Goal: Task Accomplishment & Management: Complete application form

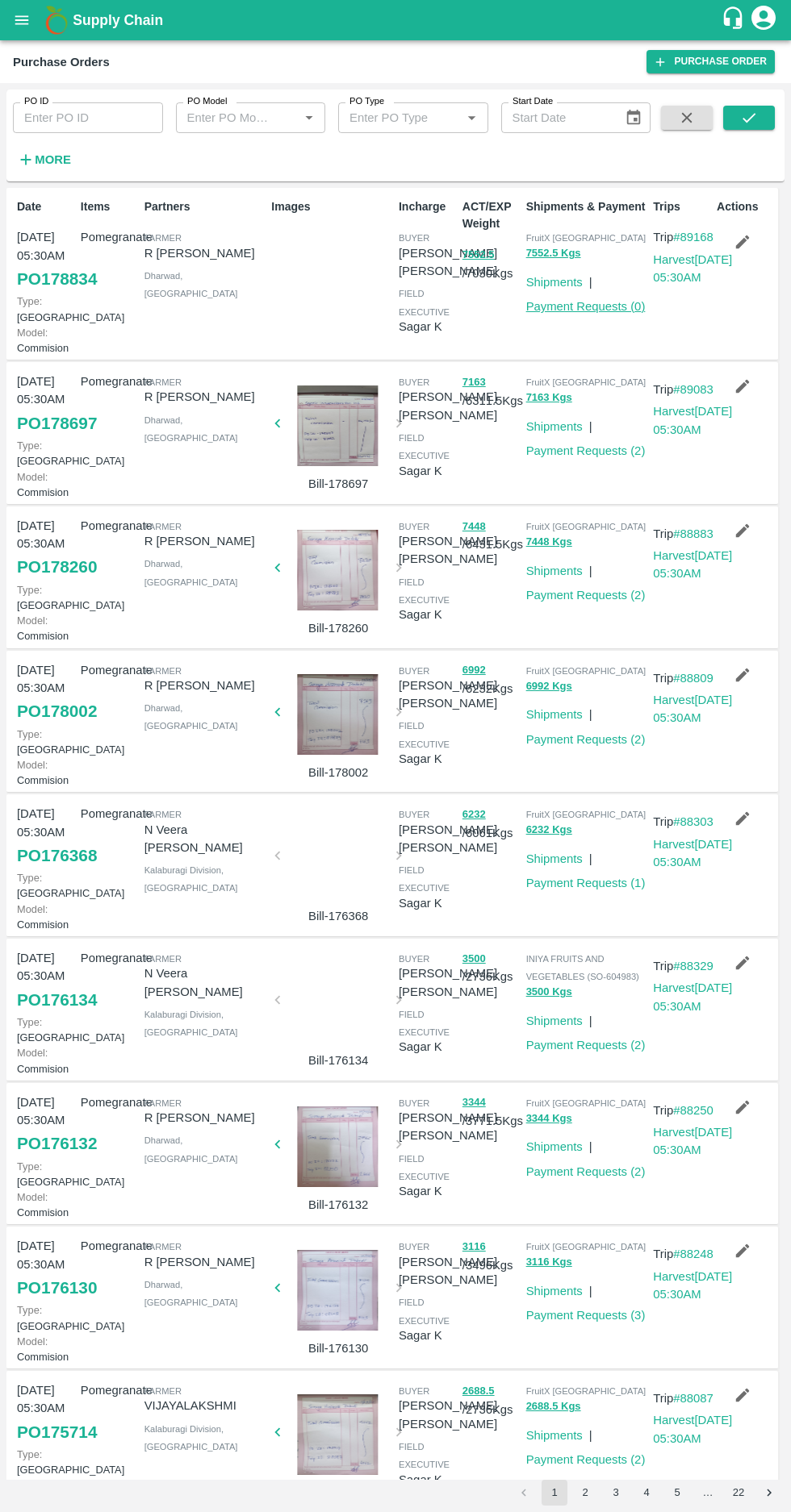
click at [564, 310] on link "Payment Requests ( 0 )" at bounding box center [586, 307] width 119 height 13
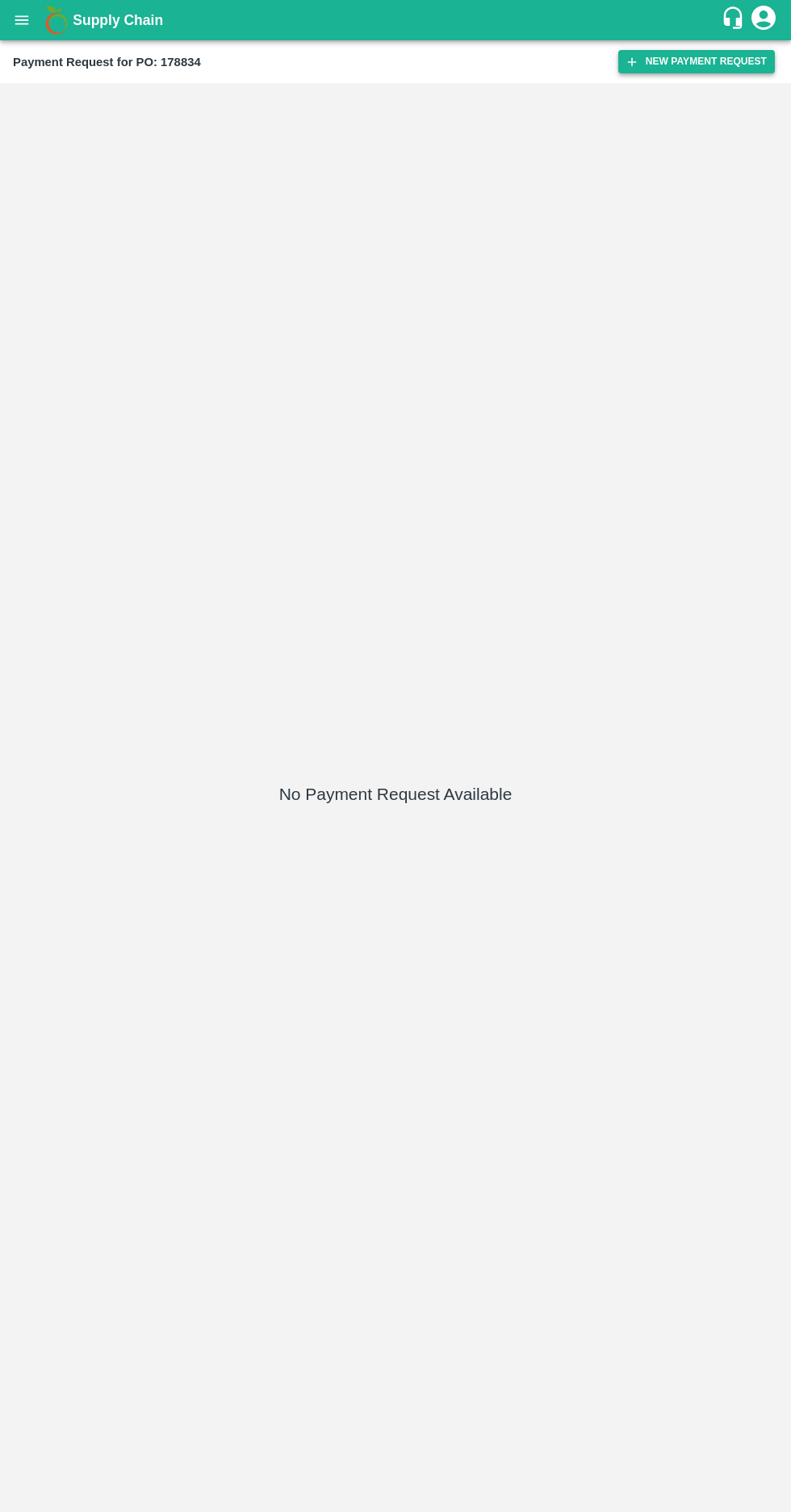
click at [637, 65] on icon "button" at bounding box center [632, 62] width 9 height 9
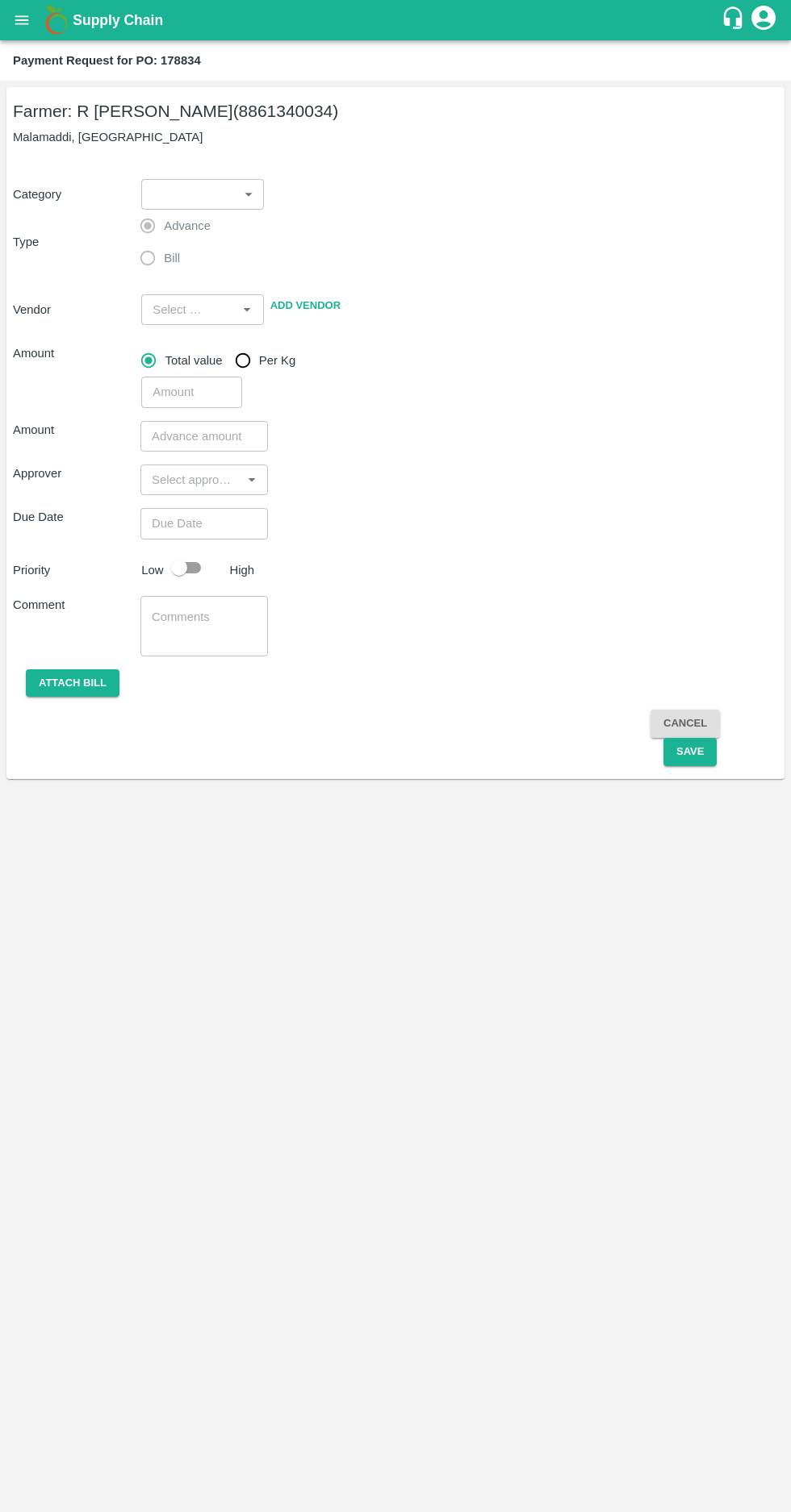
click at [187, 186] on body "Supply Chain Payment Request for PO: 178834 Farmer: [PERSON_NAME] (8861340034) …" at bounding box center [396, 756] width 791 height 1512
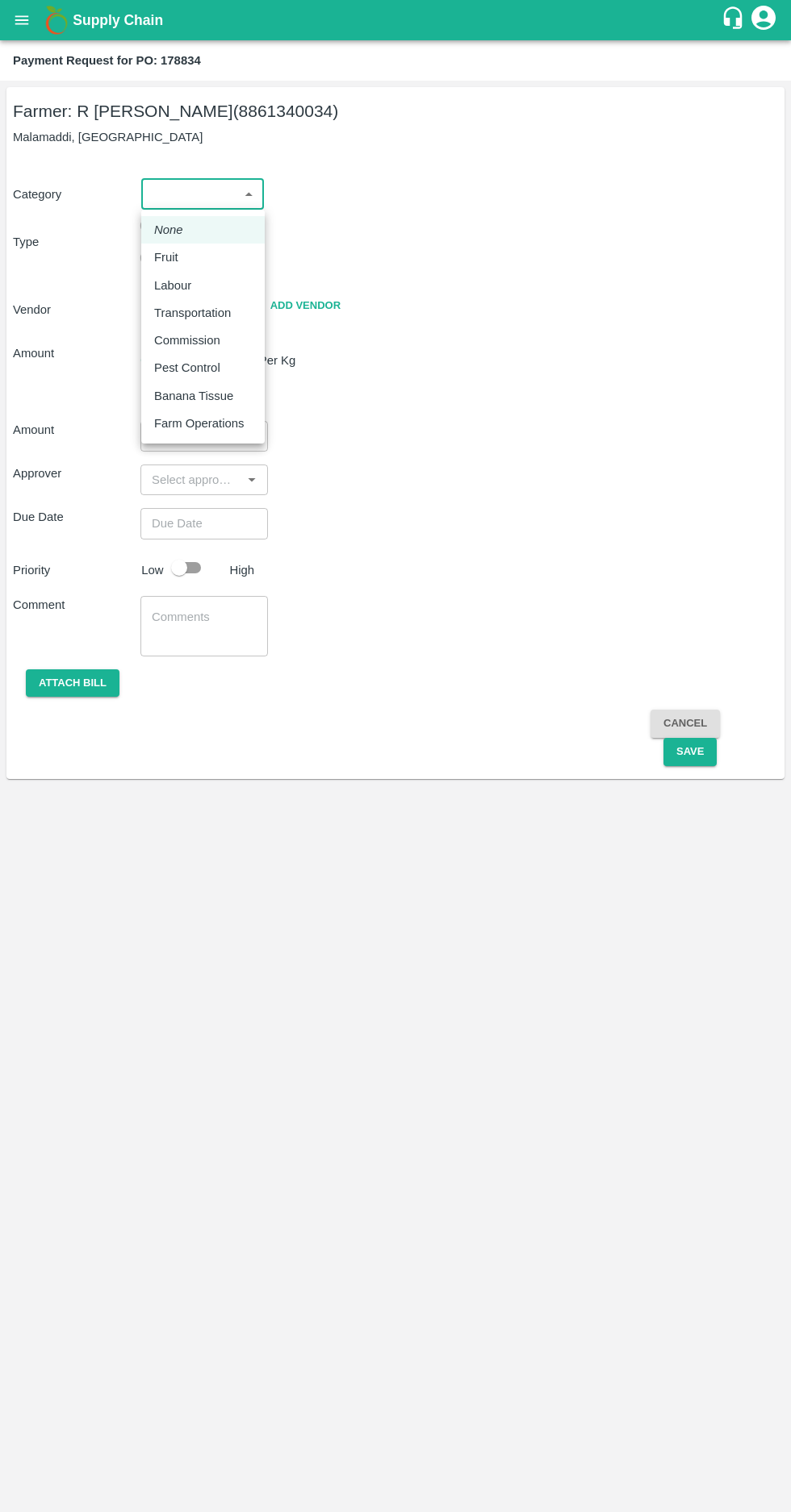
click at [151, 245] on li "Fruit" at bounding box center [203, 257] width 124 height 28
type input "1"
type input "[PERSON_NAME] - 8861340034(Farmer)"
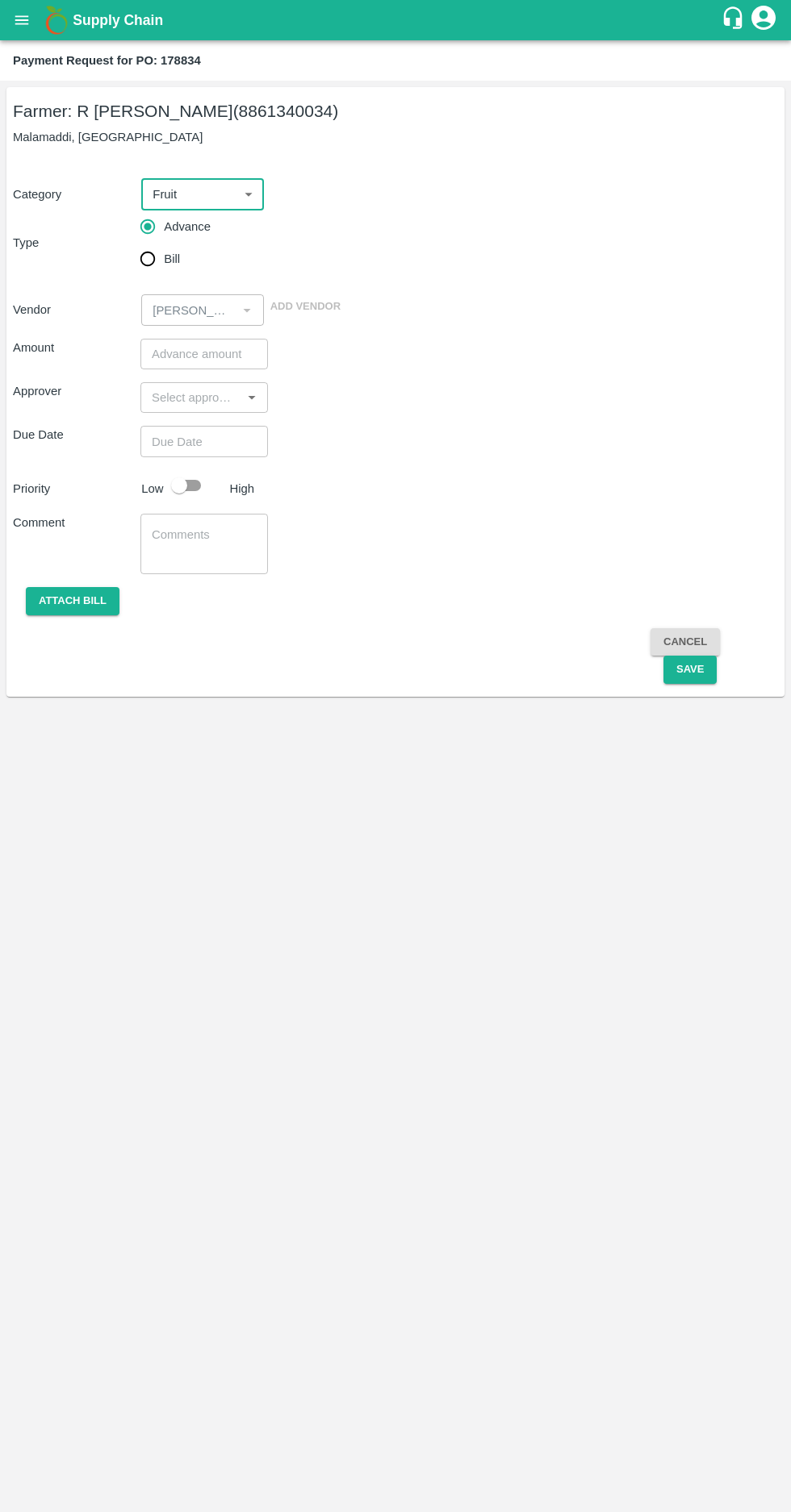
click at [147, 255] on input "Bill" at bounding box center [148, 259] width 32 height 32
radio input "true"
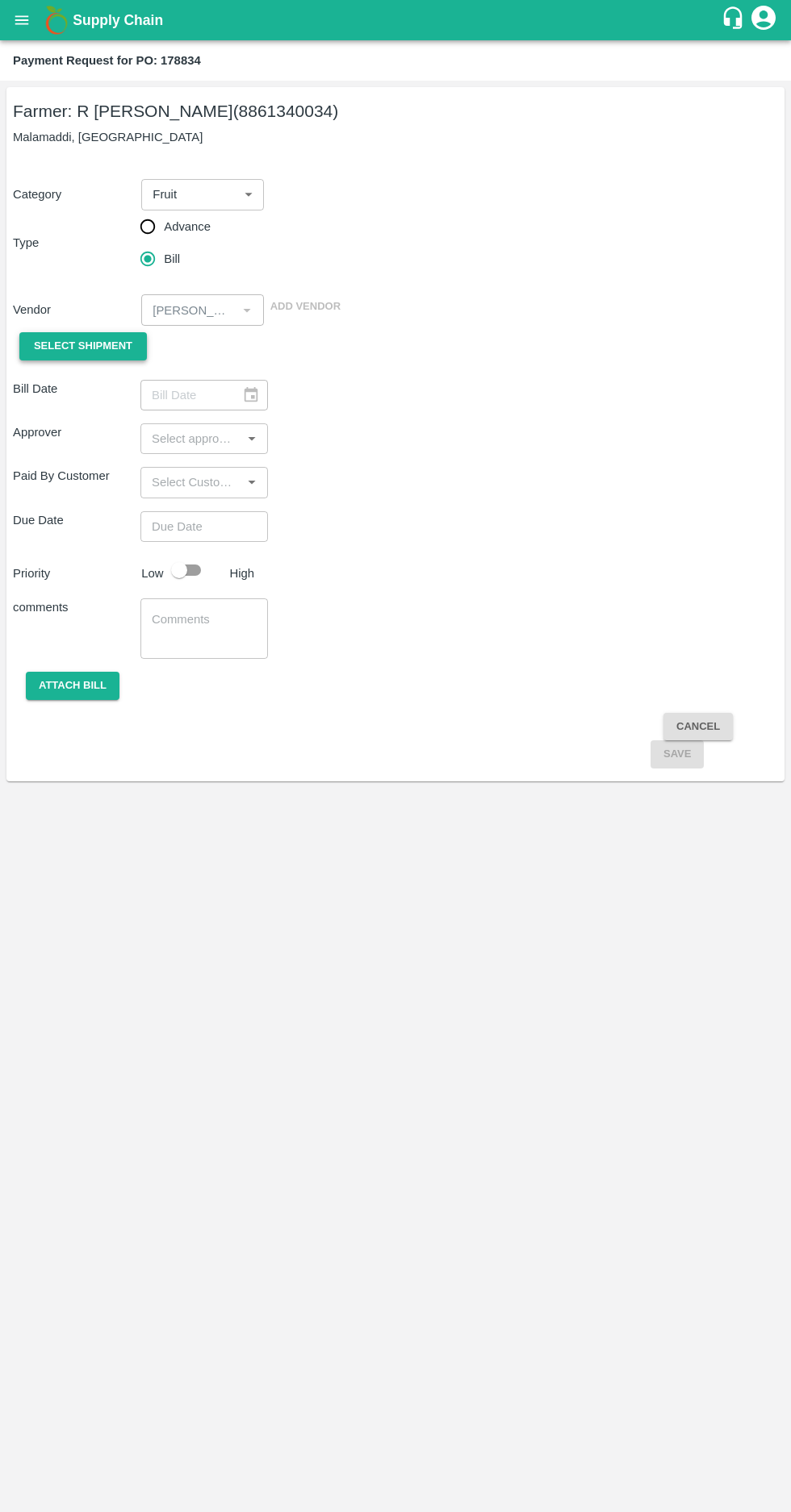
click at [60, 346] on span "Select Shipment" at bounding box center [83, 346] width 99 height 19
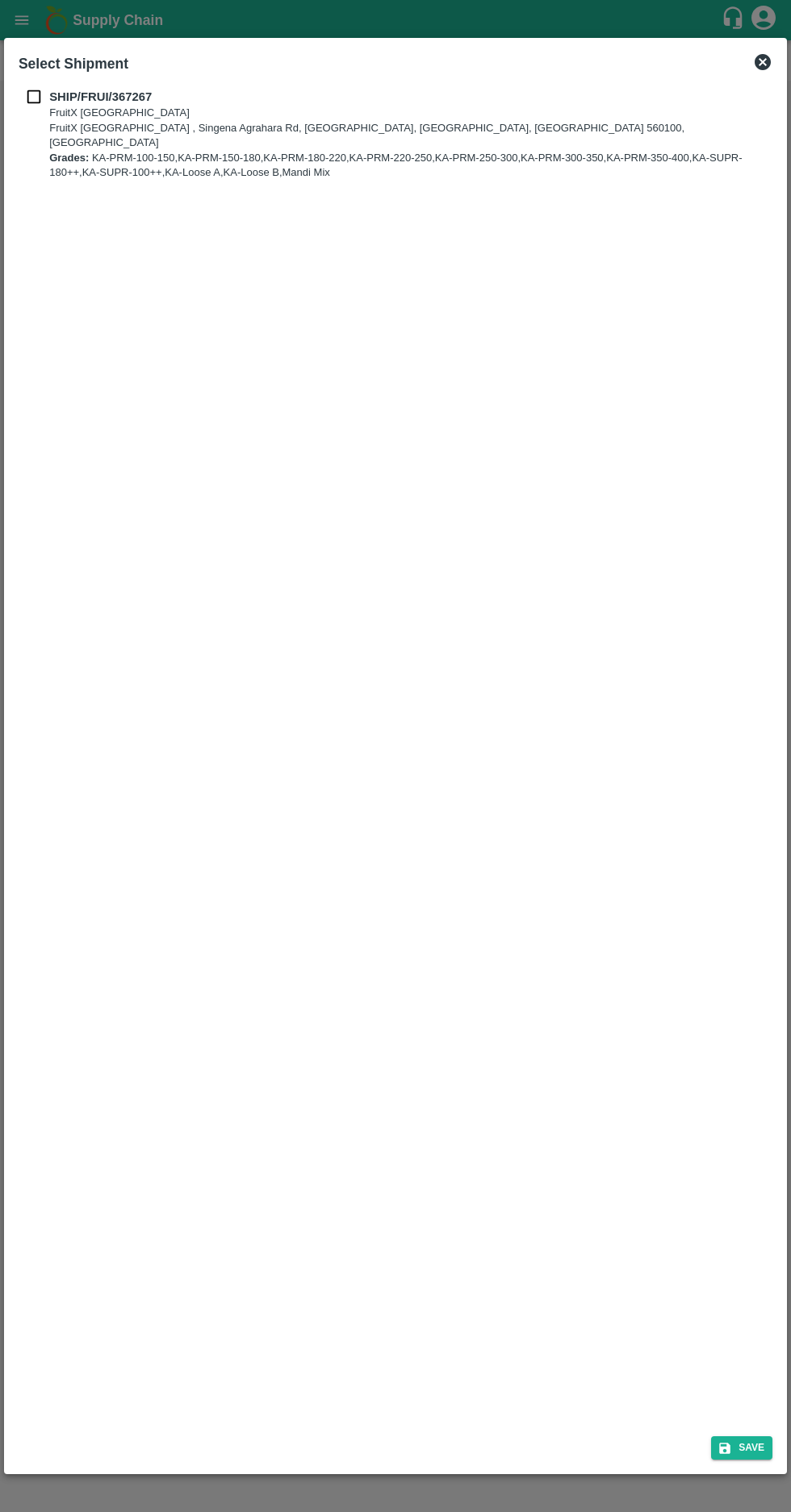
click at [33, 97] on input "checkbox" at bounding box center [34, 97] width 30 height 18
checkbox input "true"
click at [732, 1447] on icon "submit" at bounding box center [725, 1448] width 14 height 14
type input "[DATE]"
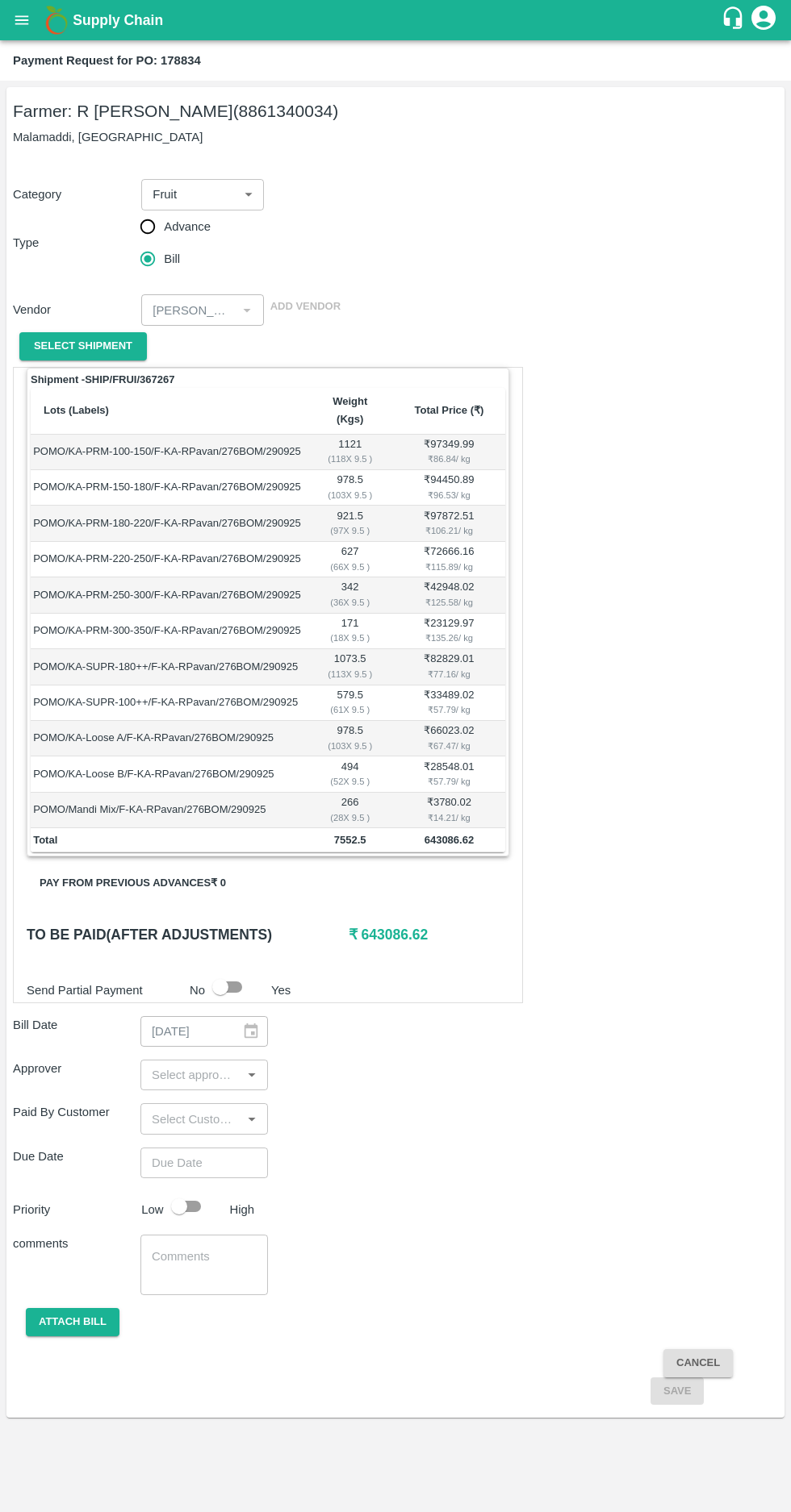
click at [204, 1065] on input "input" at bounding box center [191, 1075] width 91 height 21
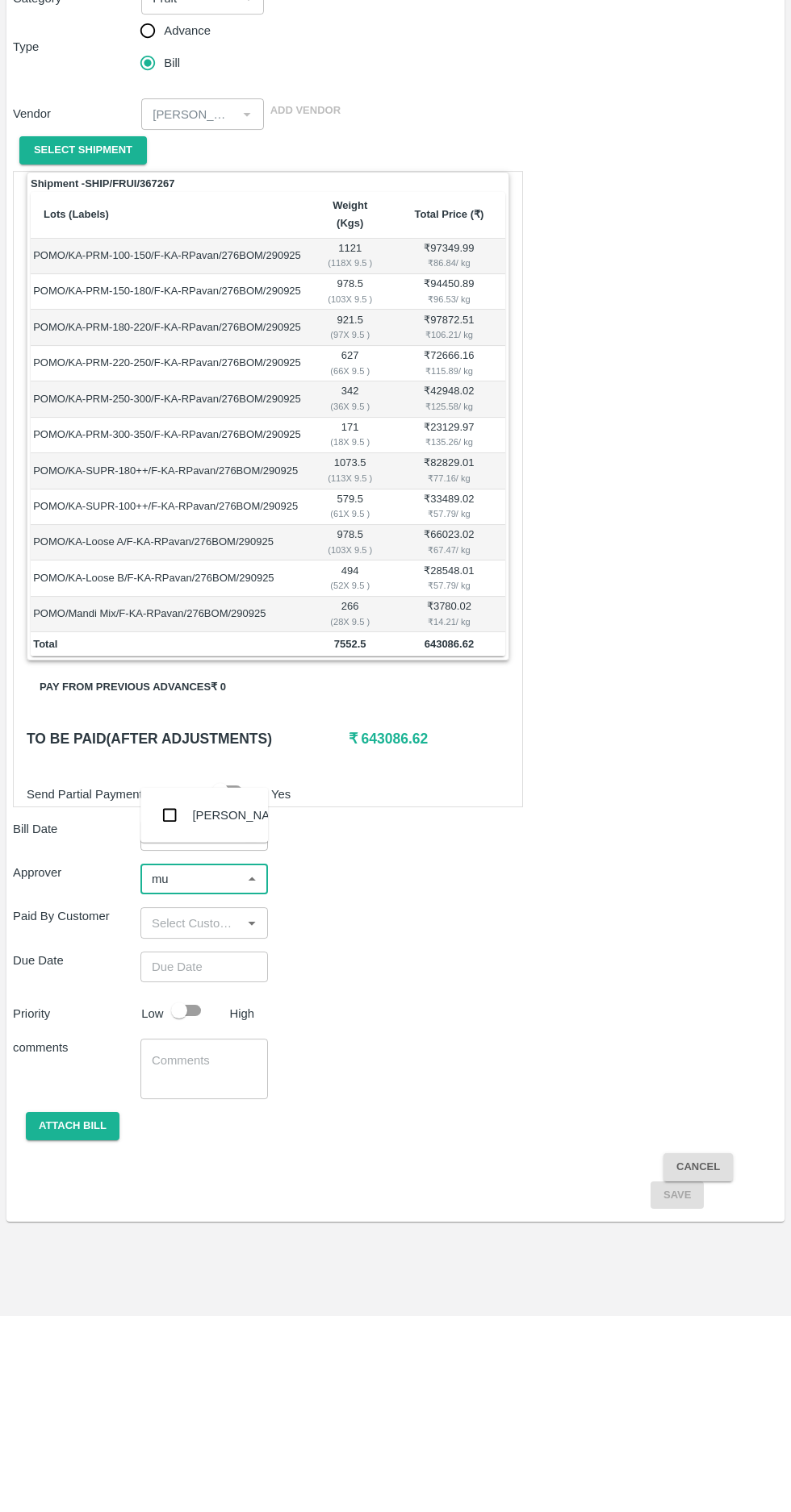
type input "muk"
click at [173, 1016] on input "checkbox" at bounding box center [170, 1011] width 32 height 32
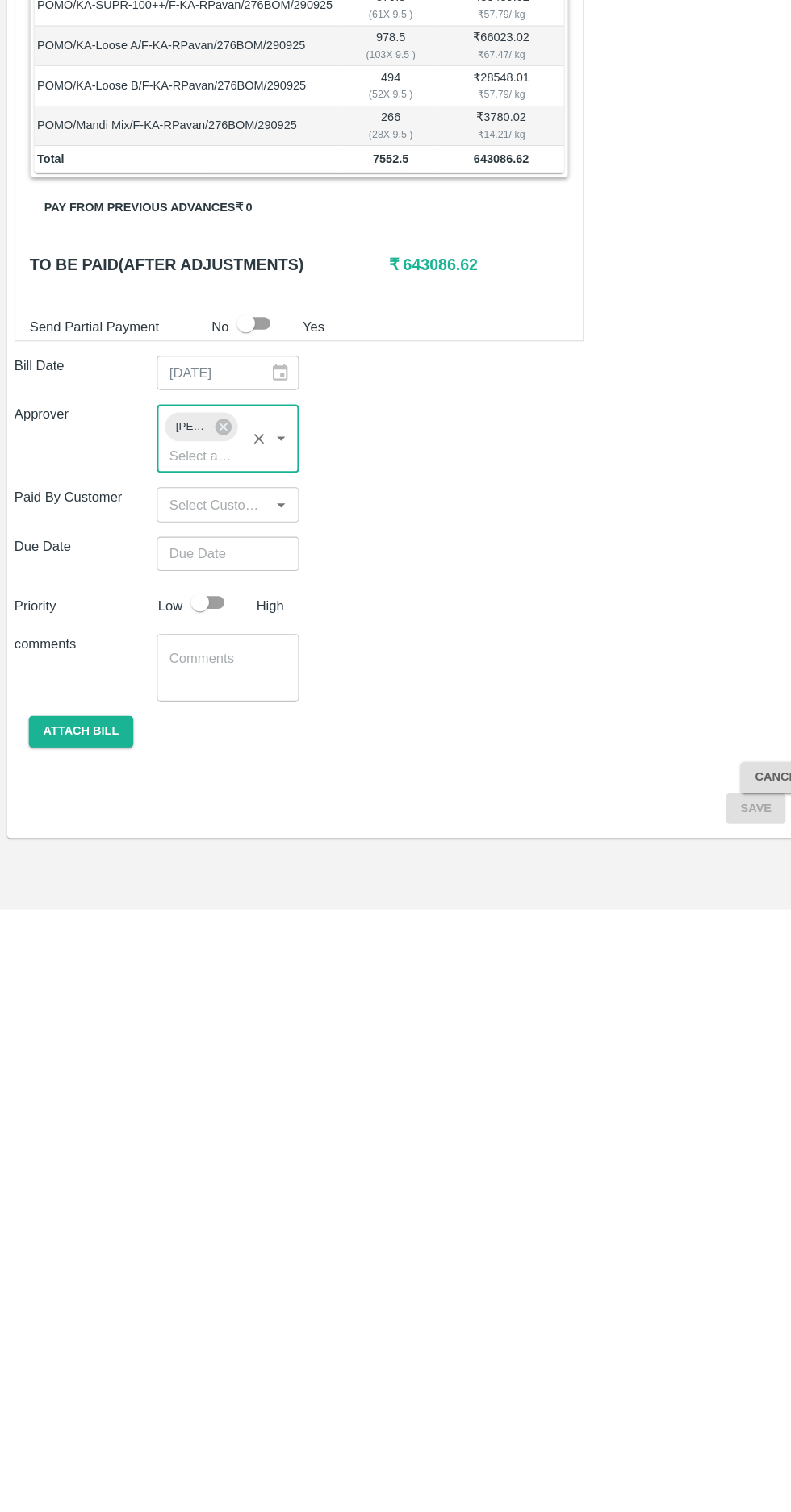
click at [197, 1179] on input "Choose date" at bounding box center [199, 1194] width 117 height 30
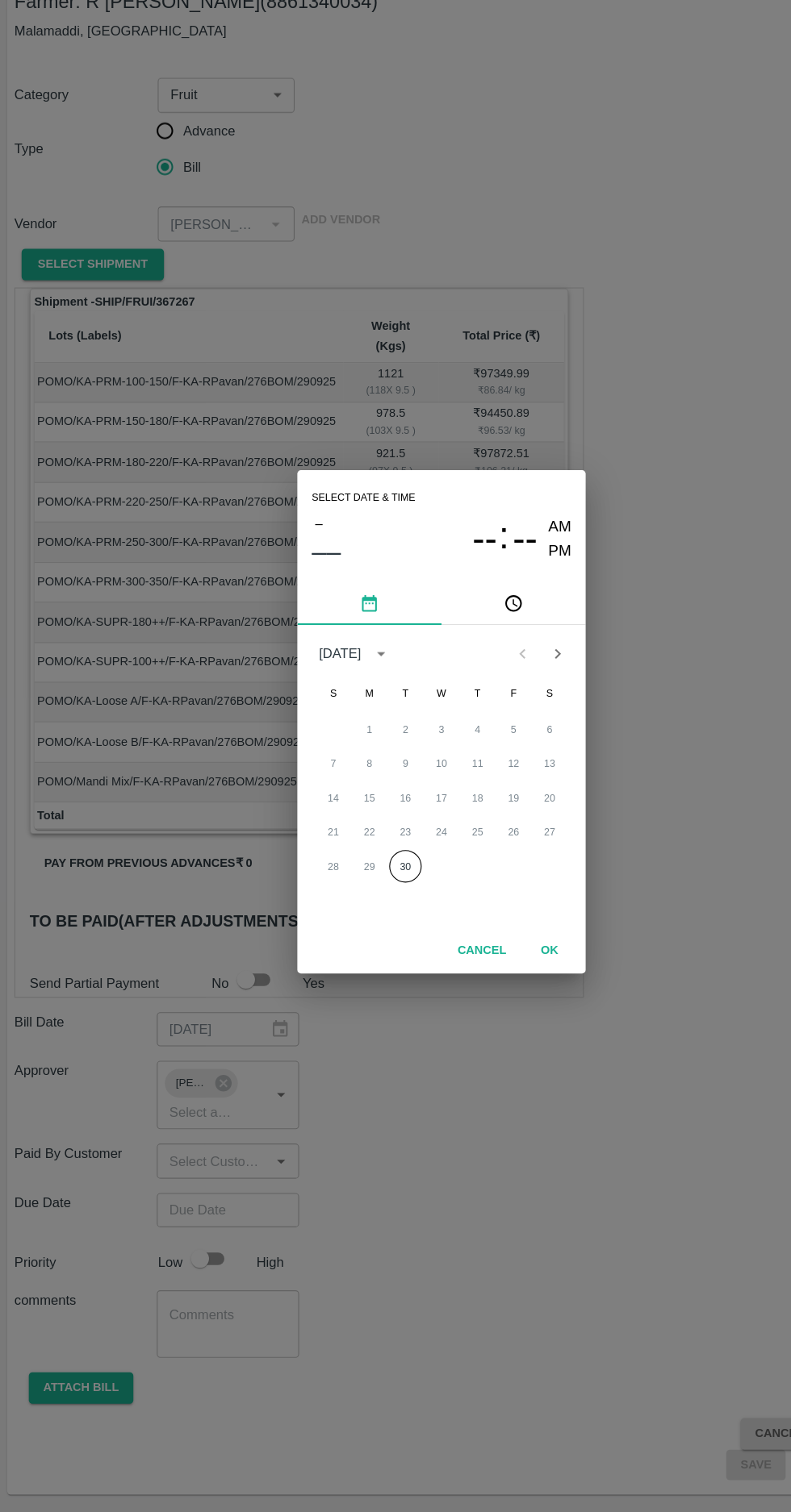
click at [366, 886] on button "30" at bounding box center [363, 886] width 29 height 29
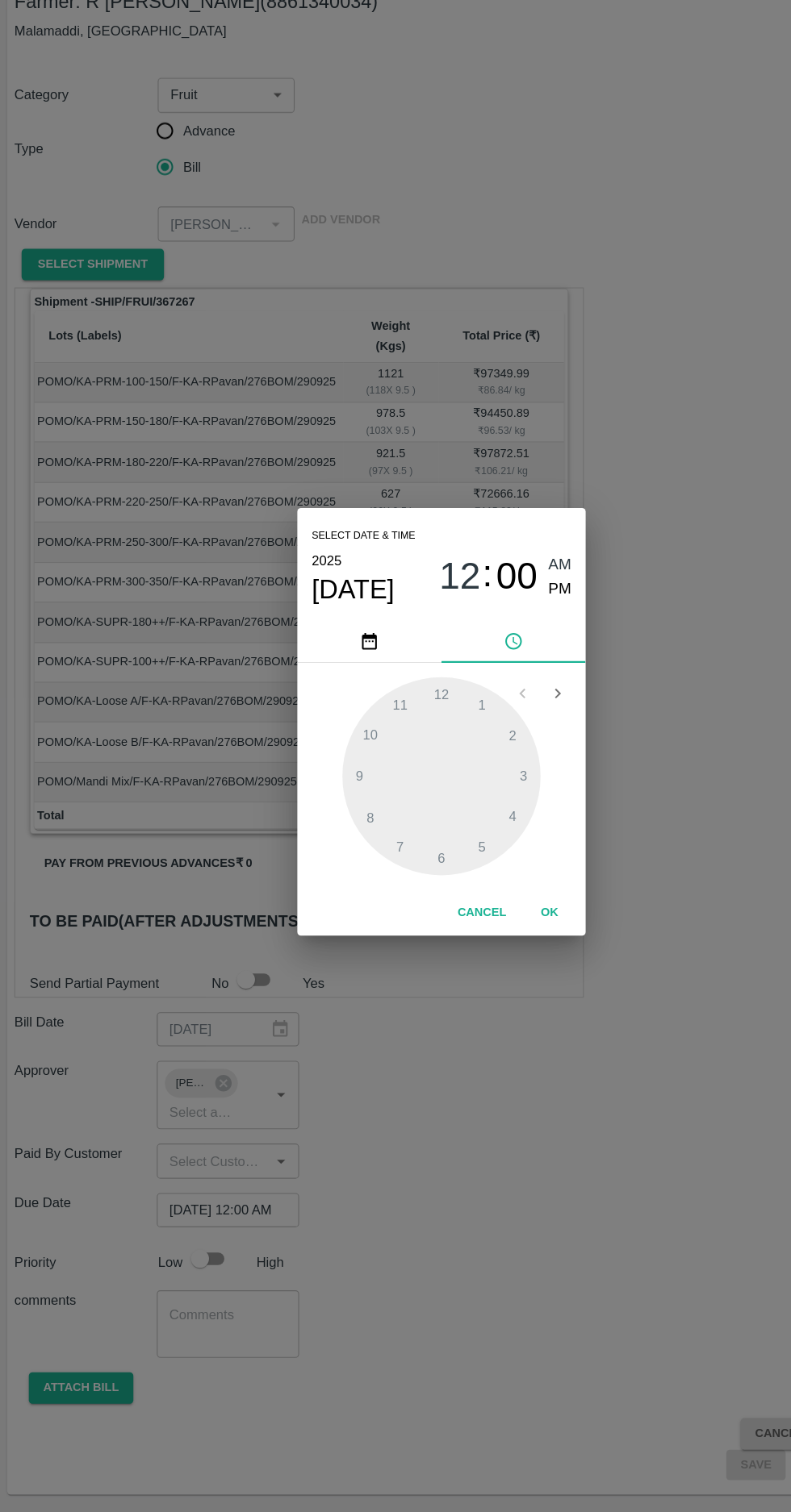
click at [498, 637] on span "PM" at bounding box center [501, 637] width 21 height 22
click at [430, 853] on div at bounding box center [396, 805] width 178 height 177
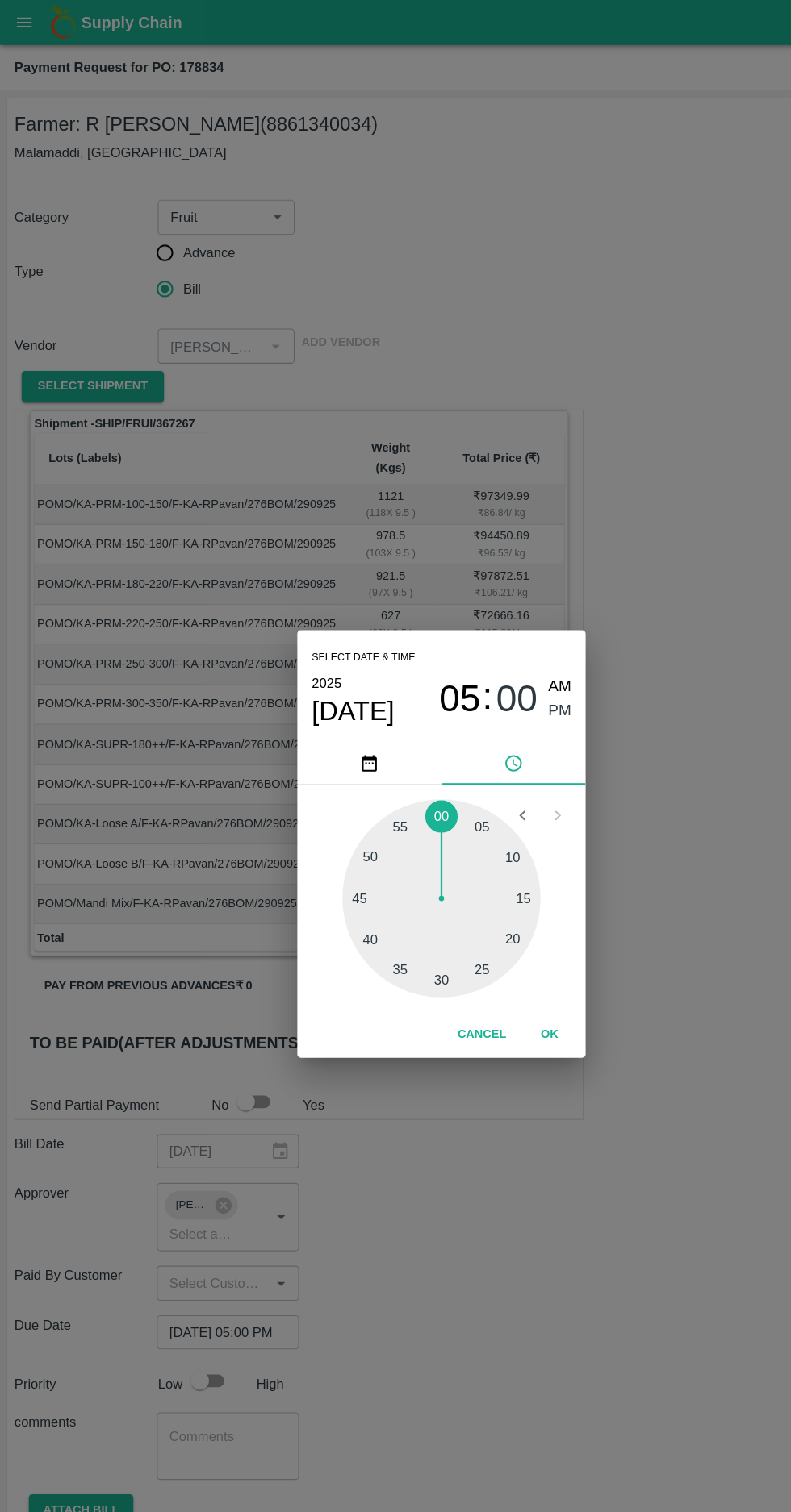
click at [476, 888] on div at bounding box center [396, 805] width 178 height 177
type input "[DATE] 05:23 PM"
click at [499, 641] on span "PM" at bounding box center [501, 637] width 21 height 22
click at [491, 927] on button "OK" at bounding box center [492, 927] width 52 height 28
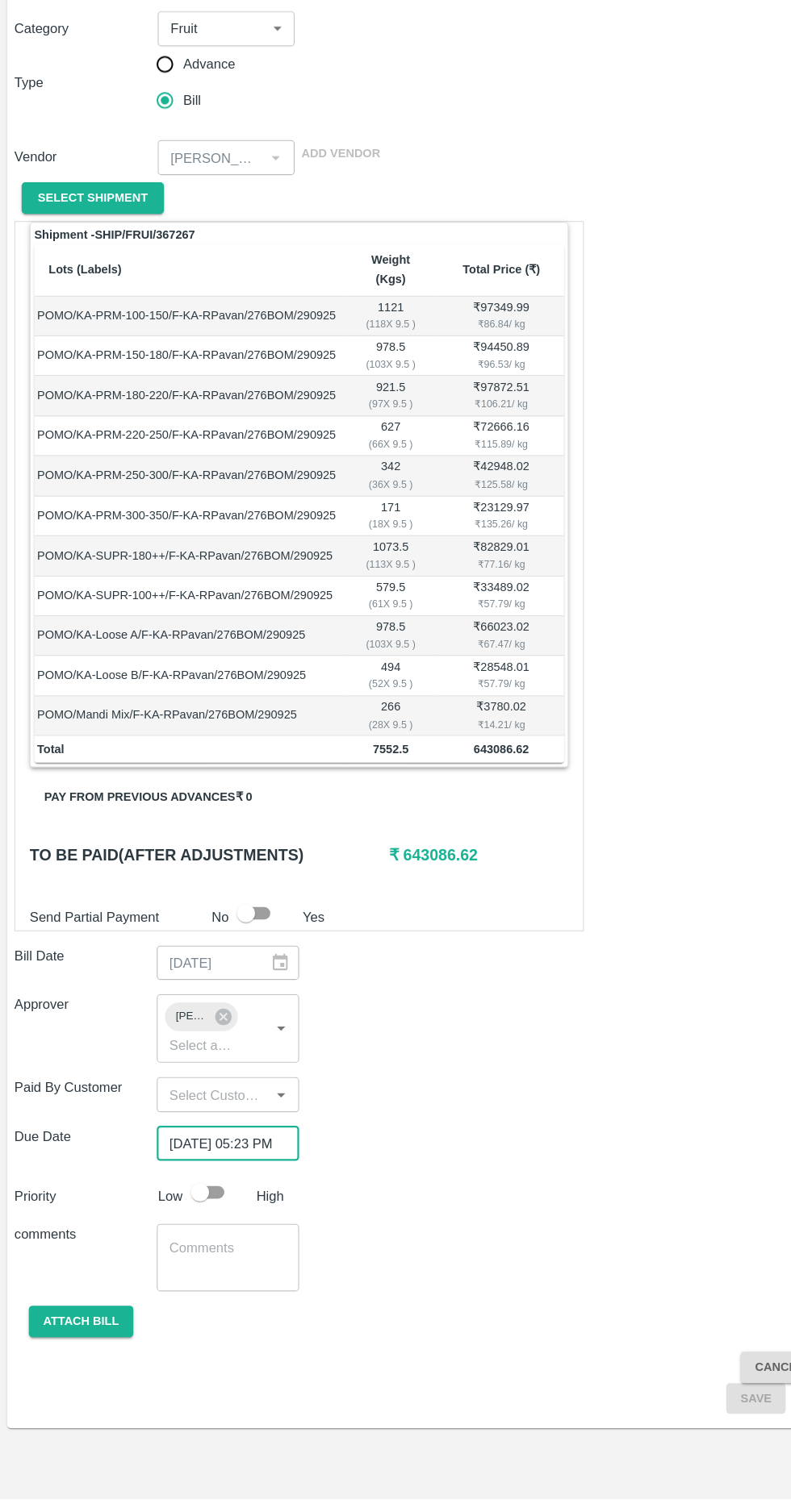
click at [196, 1222] on input "checkbox" at bounding box center [178, 1237] width 92 height 30
checkbox input "true"
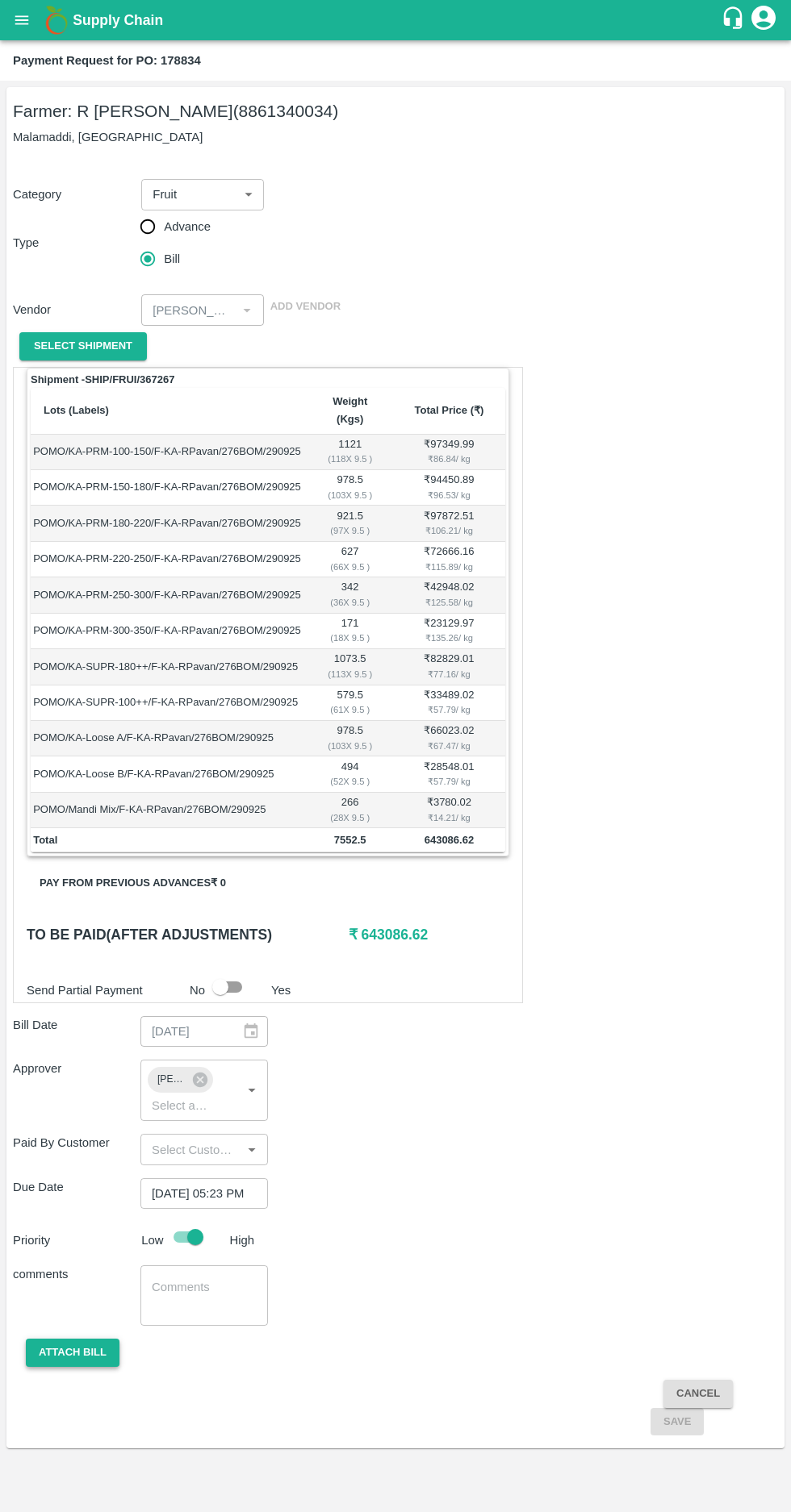
click at [61, 1339] on button "Attach bill" at bounding box center [73, 1352] width 93 height 28
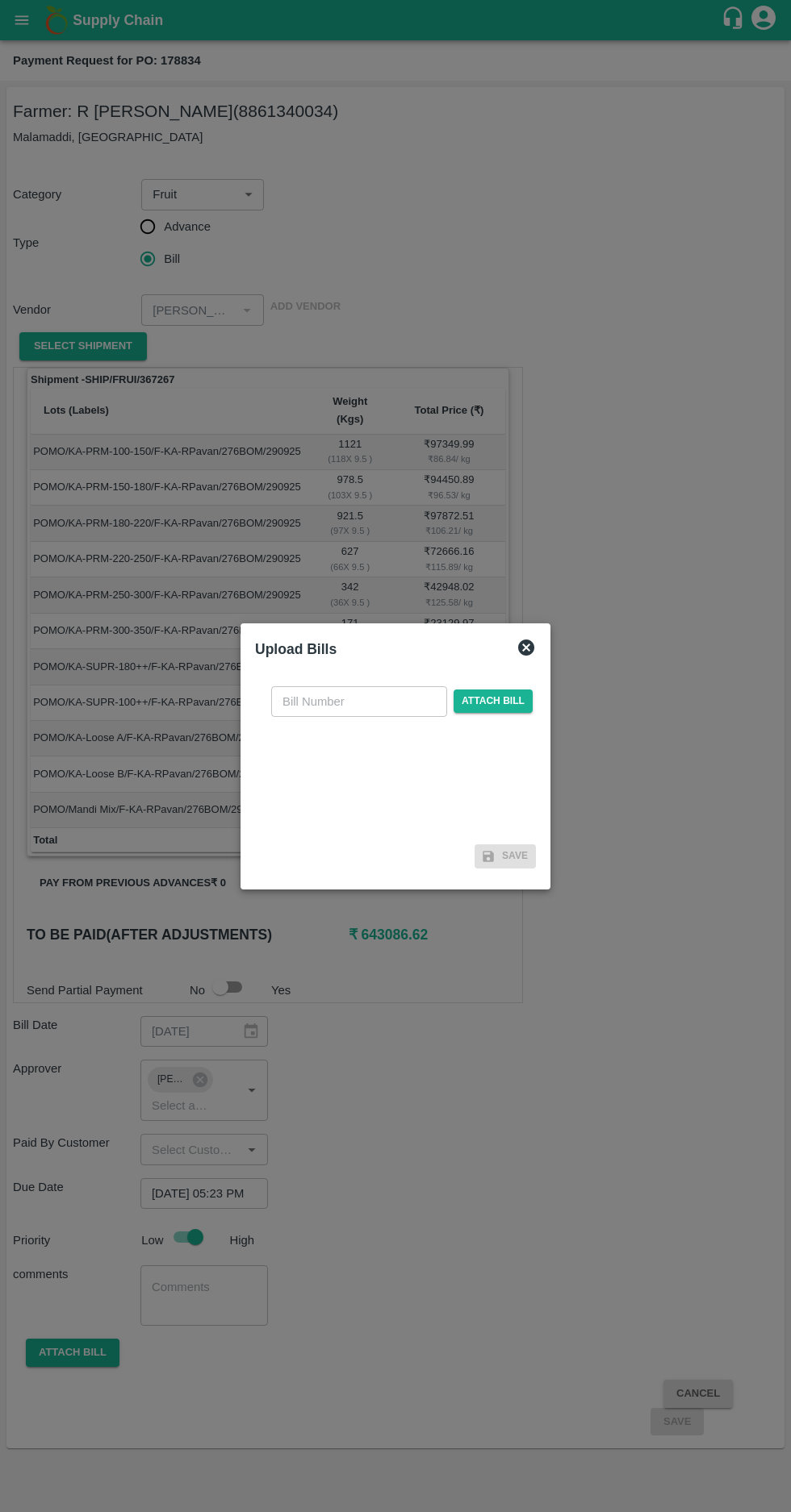
click at [301, 717] on input "text" at bounding box center [359, 702] width 176 height 30
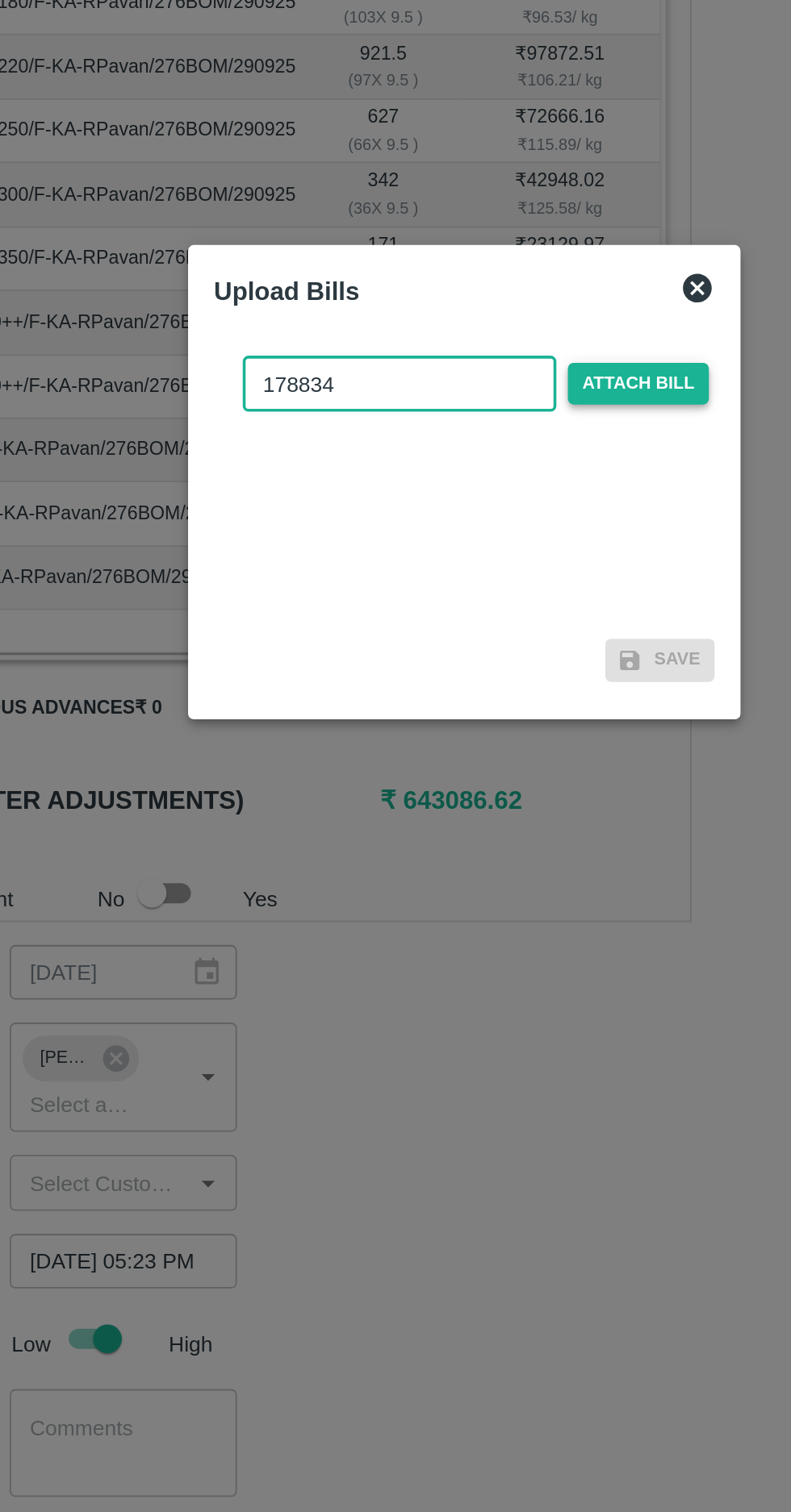
type input "178834"
click at [488, 700] on span "Attach bill" at bounding box center [493, 701] width 79 height 23
click at [0, 0] on input "Attach bill" at bounding box center [0, 0] width 0 height 0
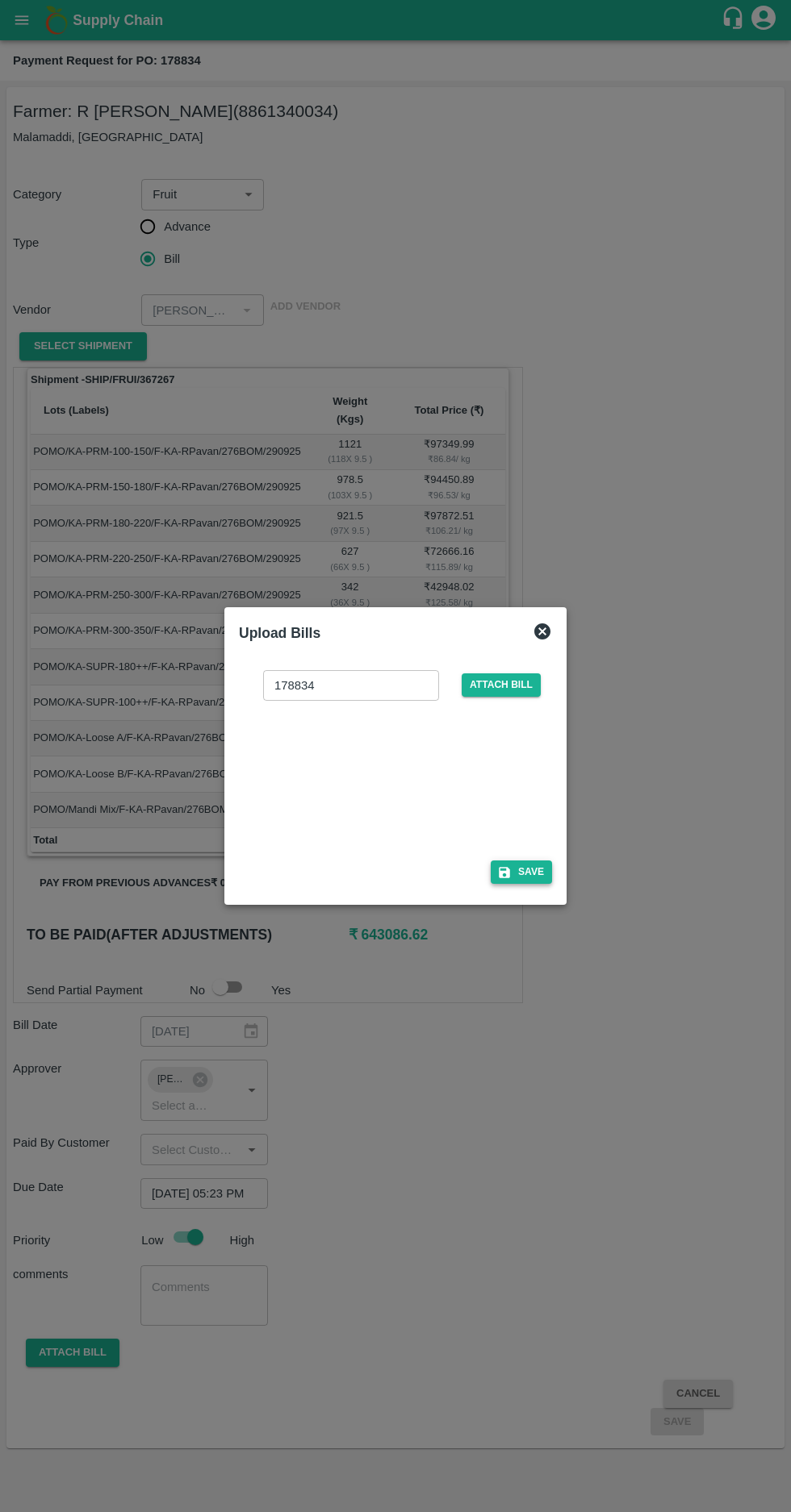
click at [504, 872] on icon "button" at bounding box center [504, 872] width 12 height 12
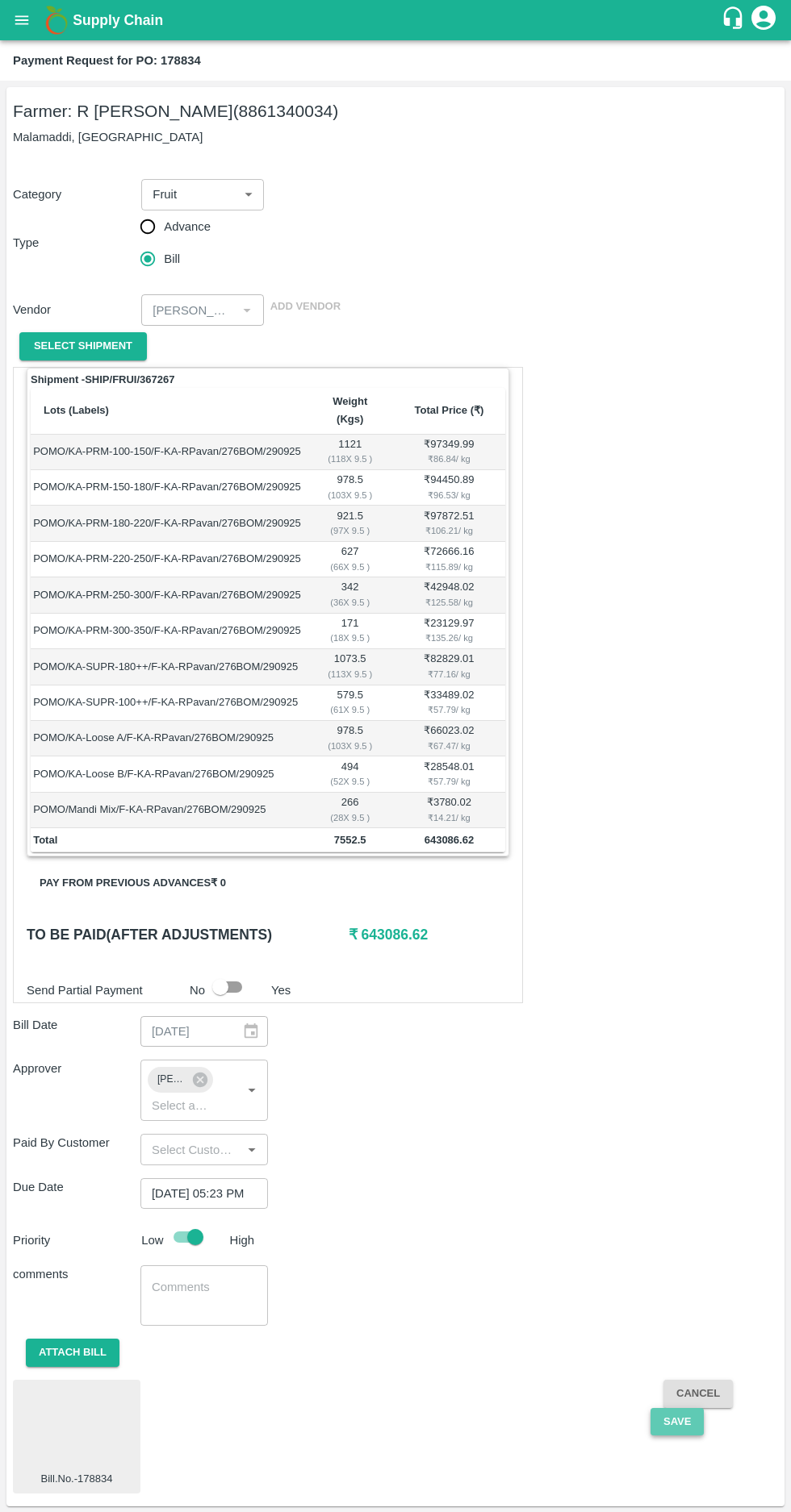
click at [668, 1408] on button "Save" at bounding box center [676, 1421] width 53 height 28
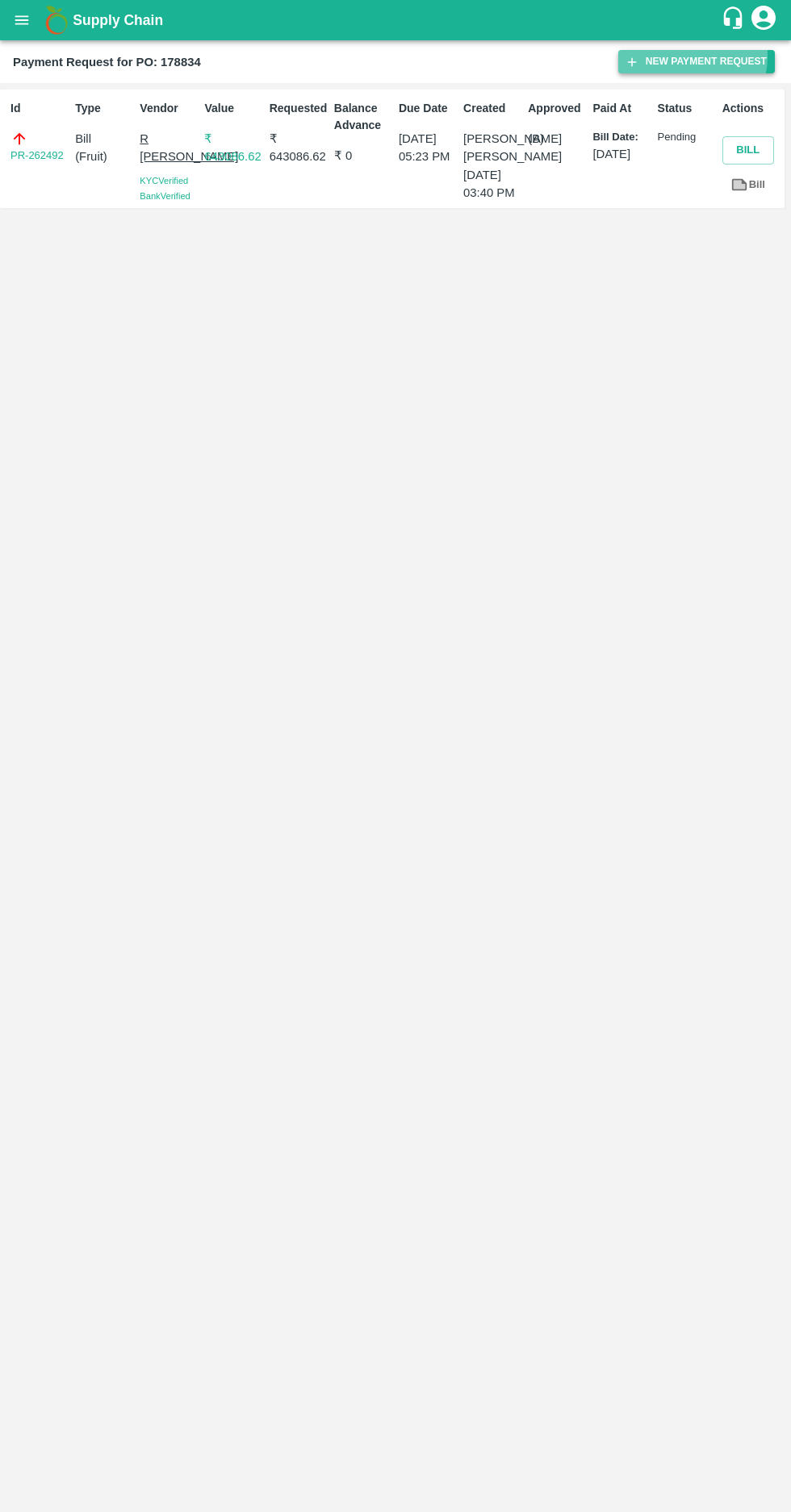
click at [683, 55] on button "New Payment Request" at bounding box center [696, 62] width 157 height 23
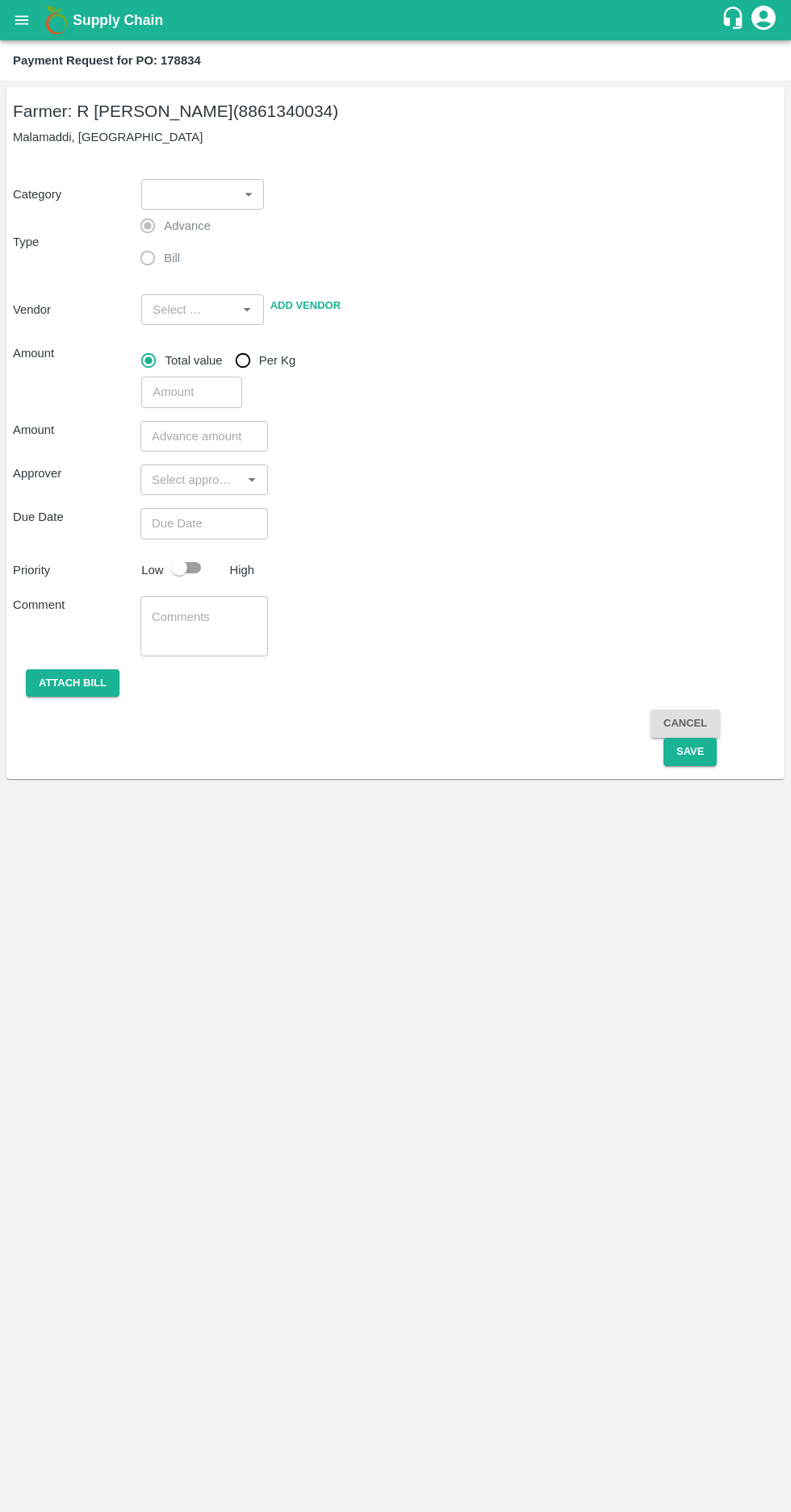
click at [205, 190] on body "Supply Chain Payment Request for PO: 178834 Farmer: [PERSON_NAME] (8861340034) …" at bounding box center [396, 756] width 791 height 1512
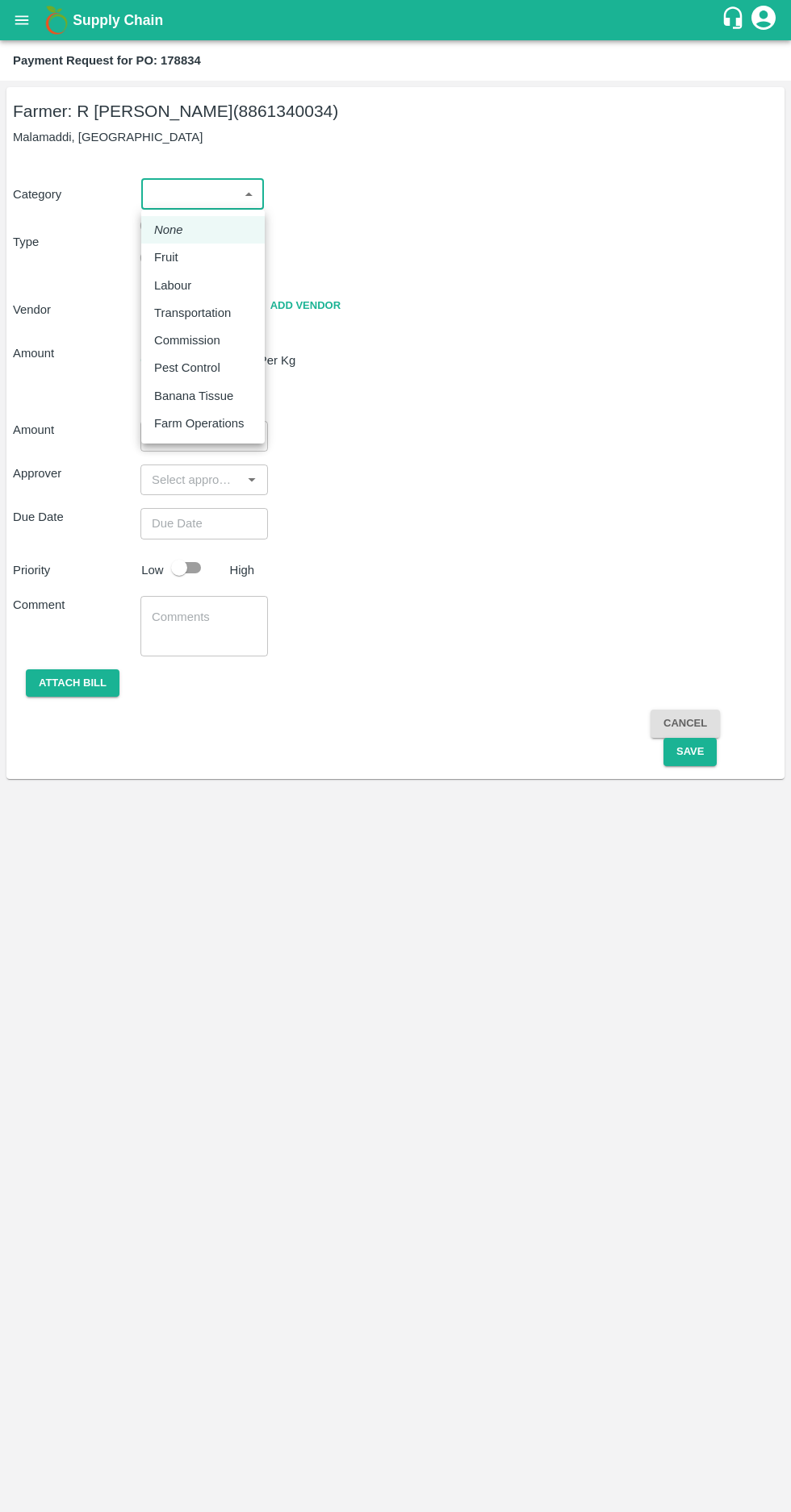
click at [178, 342] on p "Commission" at bounding box center [187, 341] width 66 height 18
type input "6"
radio input "false"
radio input "true"
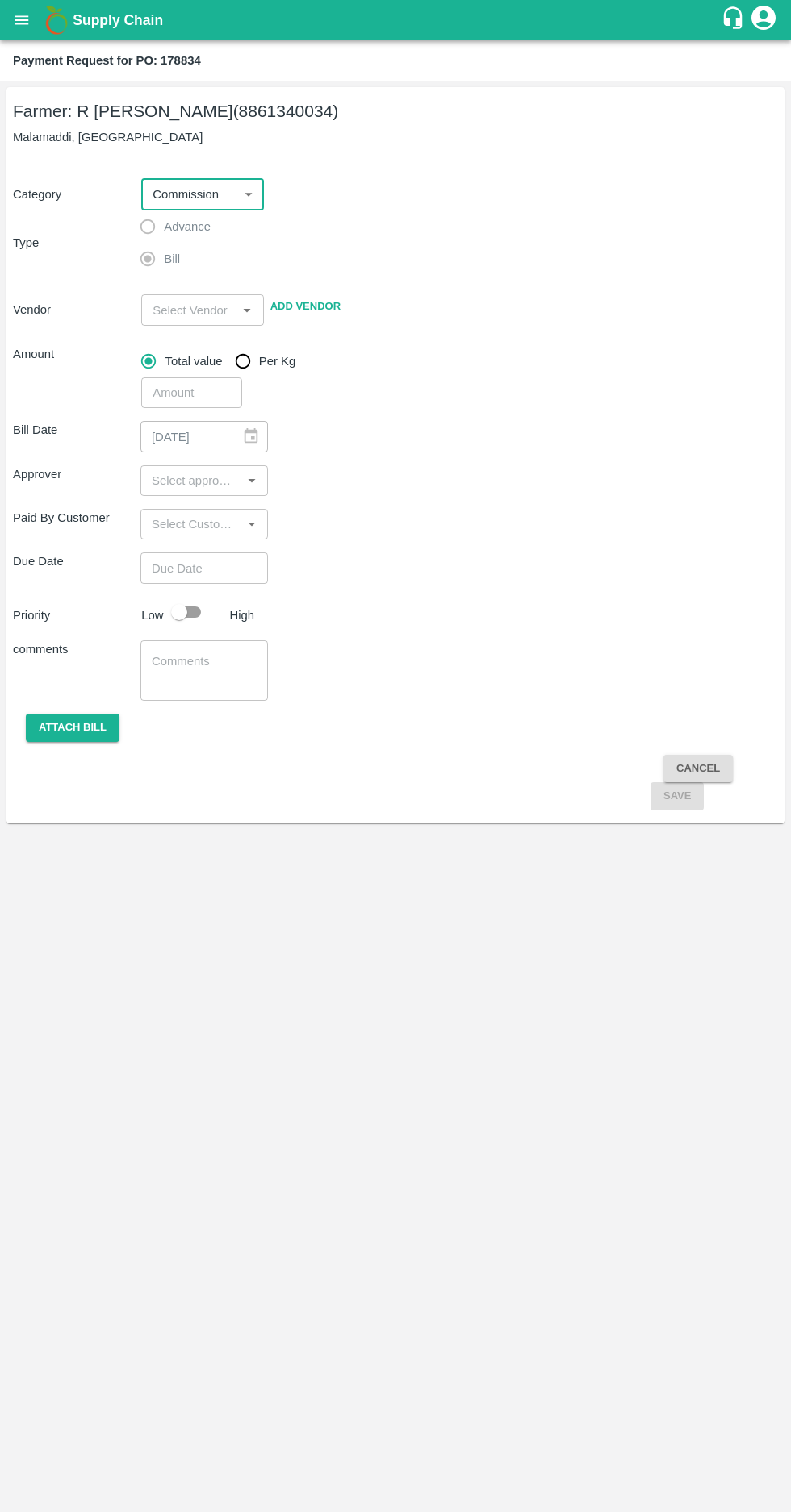
click at [206, 310] on input "input" at bounding box center [188, 309] width 85 height 21
click at [181, 358] on div "SGENIC INTERNATIONAL PVT LTD - 7799025837(Supplier)" at bounding box center [214, 373] width 118 height 72
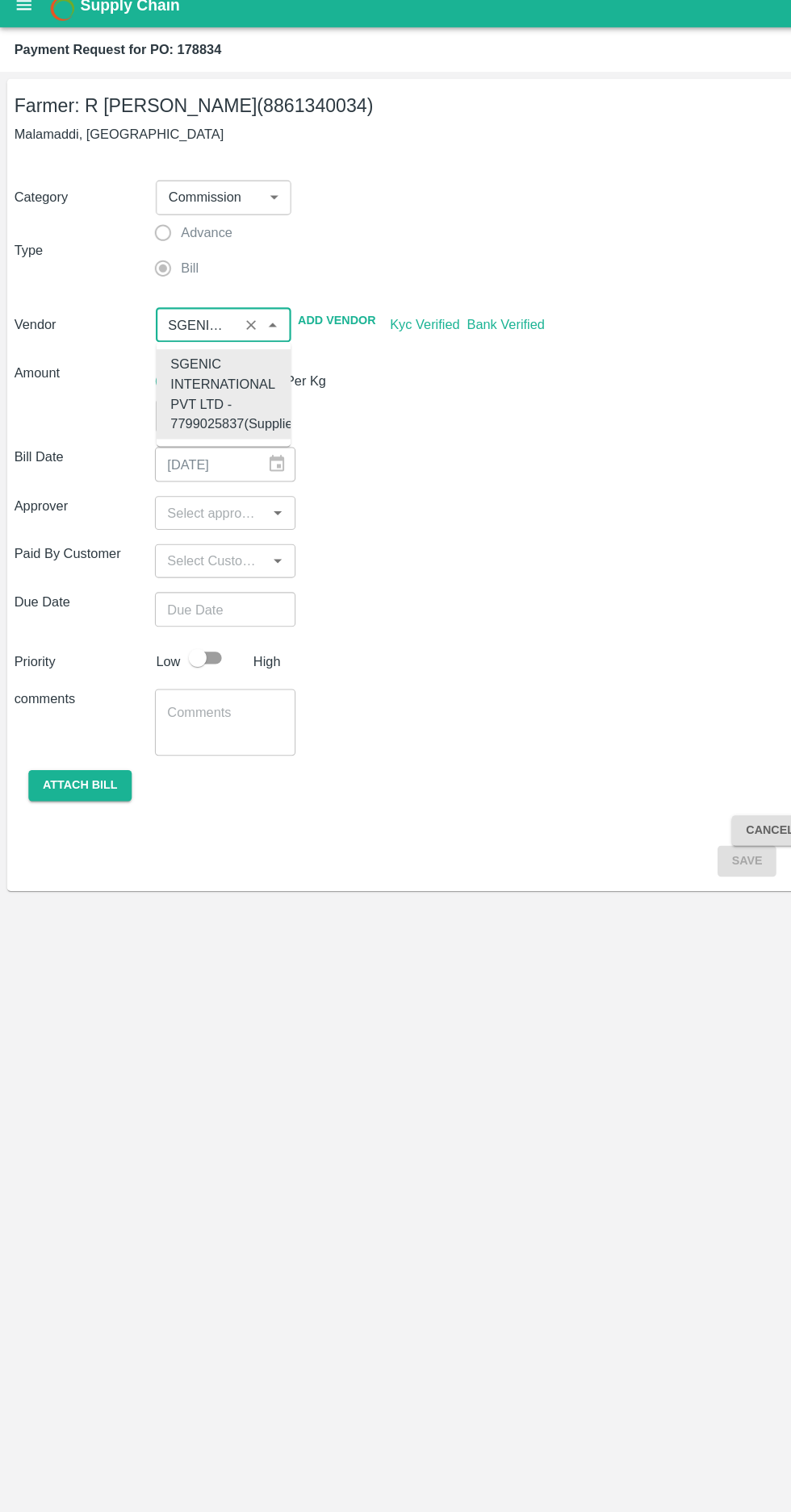
type input "SGENIC INTERNATIONAL PVT LTD - 7799025837(Supplier)"
click at [420, 404] on div "​" at bounding box center [456, 389] width 643 height 37
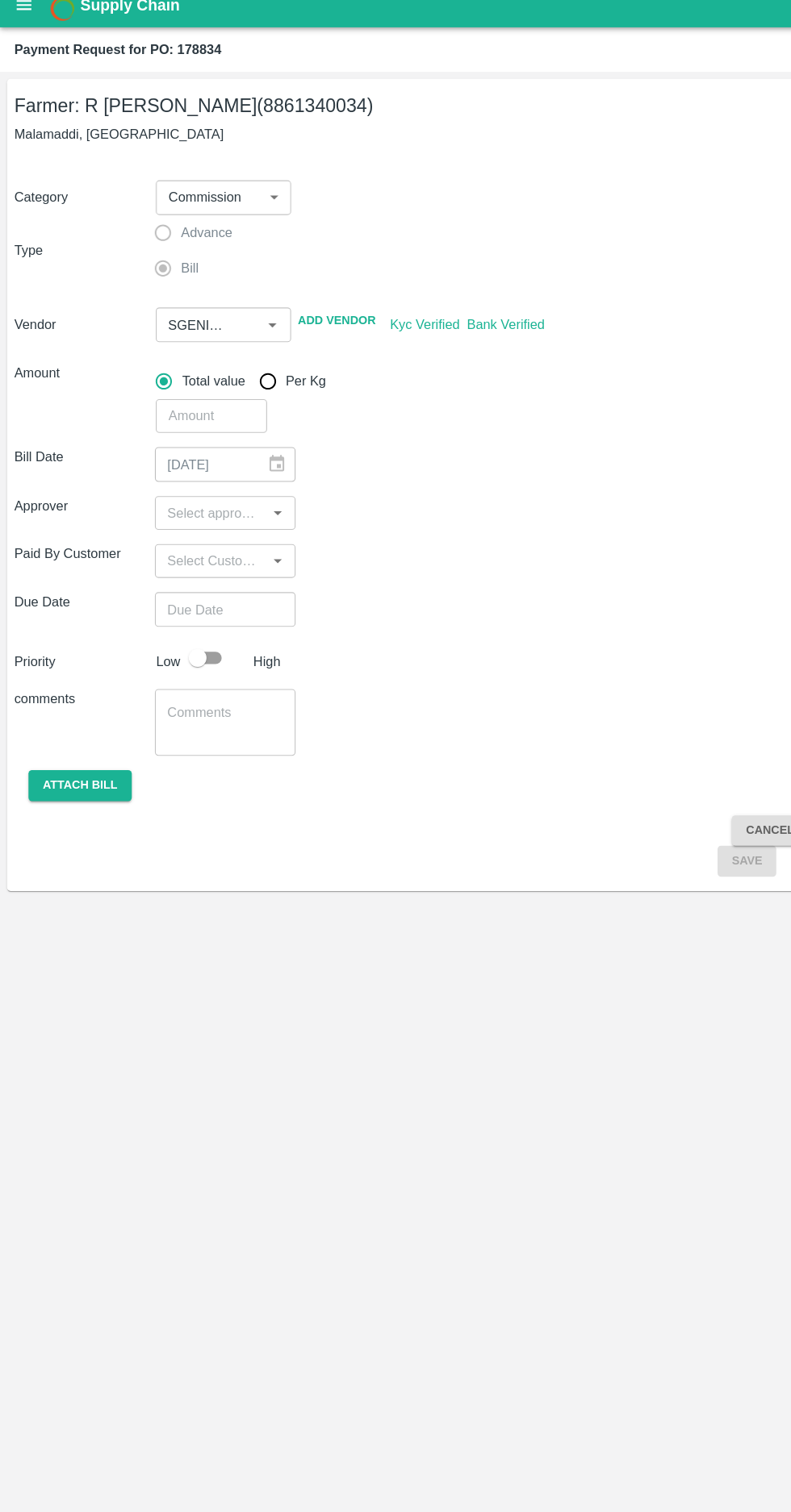
click at [177, 397] on input "number" at bounding box center [191, 393] width 100 height 30
type input "16841"
click at [246, 437] on div at bounding box center [246, 437] width 21 height 0
click at [186, 477] on input "input" at bounding box center [191, 480] width 91 height 21
type input "muk"
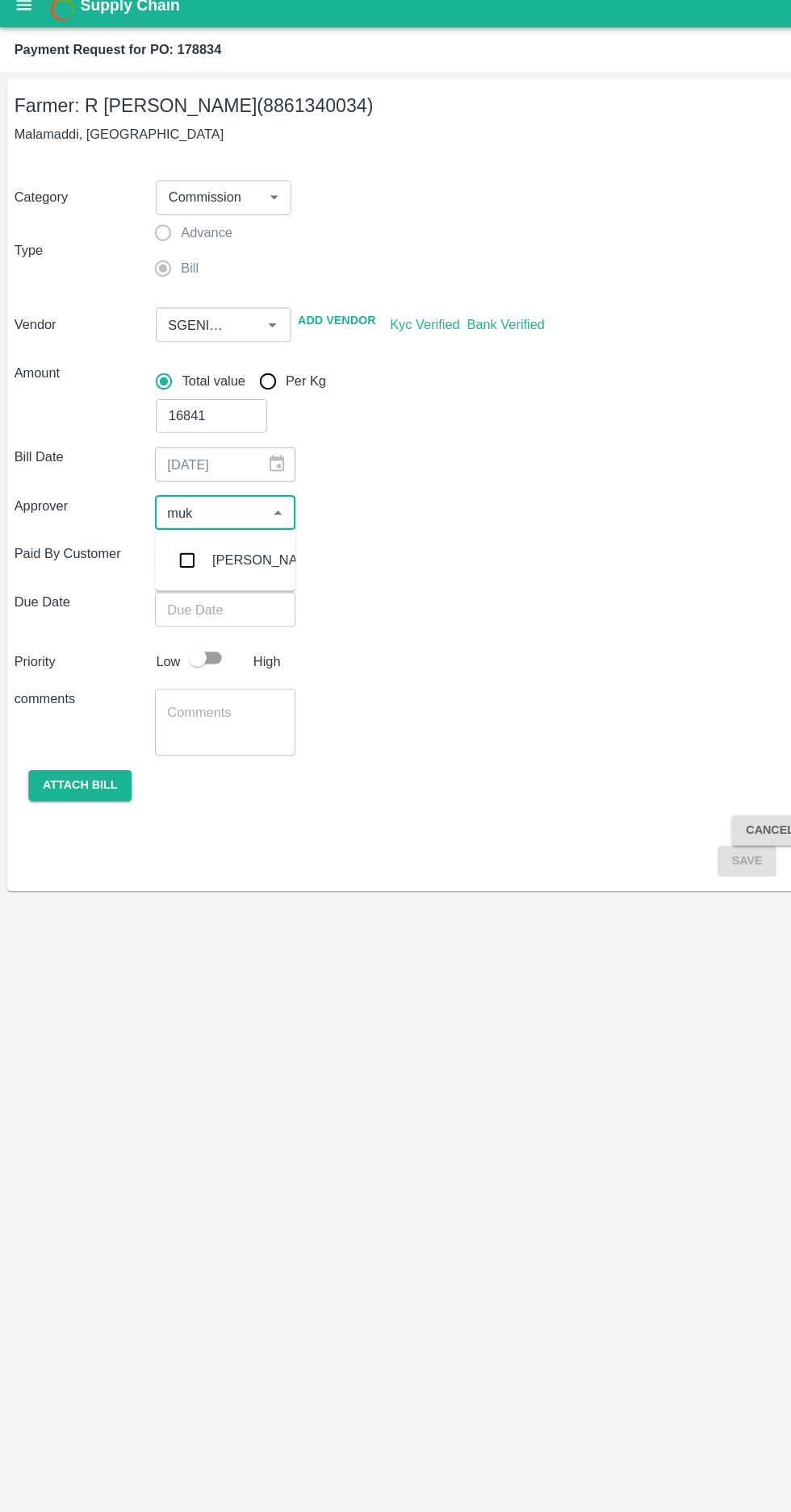
click at [169, 523] on input "checkbox" at bounding box center [170, 523] width 32 height 32
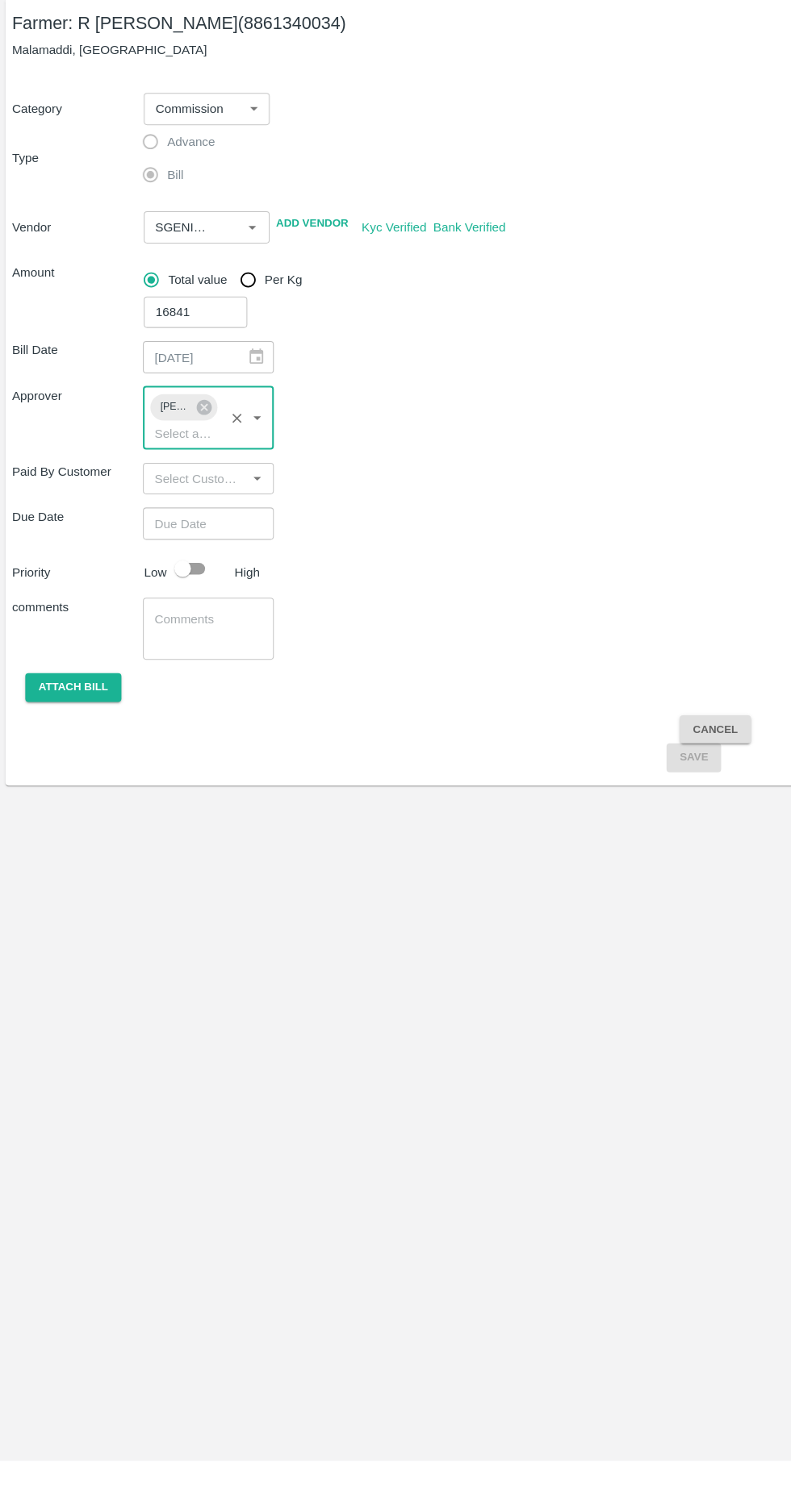
click at [197, 599] on input "Choose date" at bounding box center [199, 599] width 117 height 30
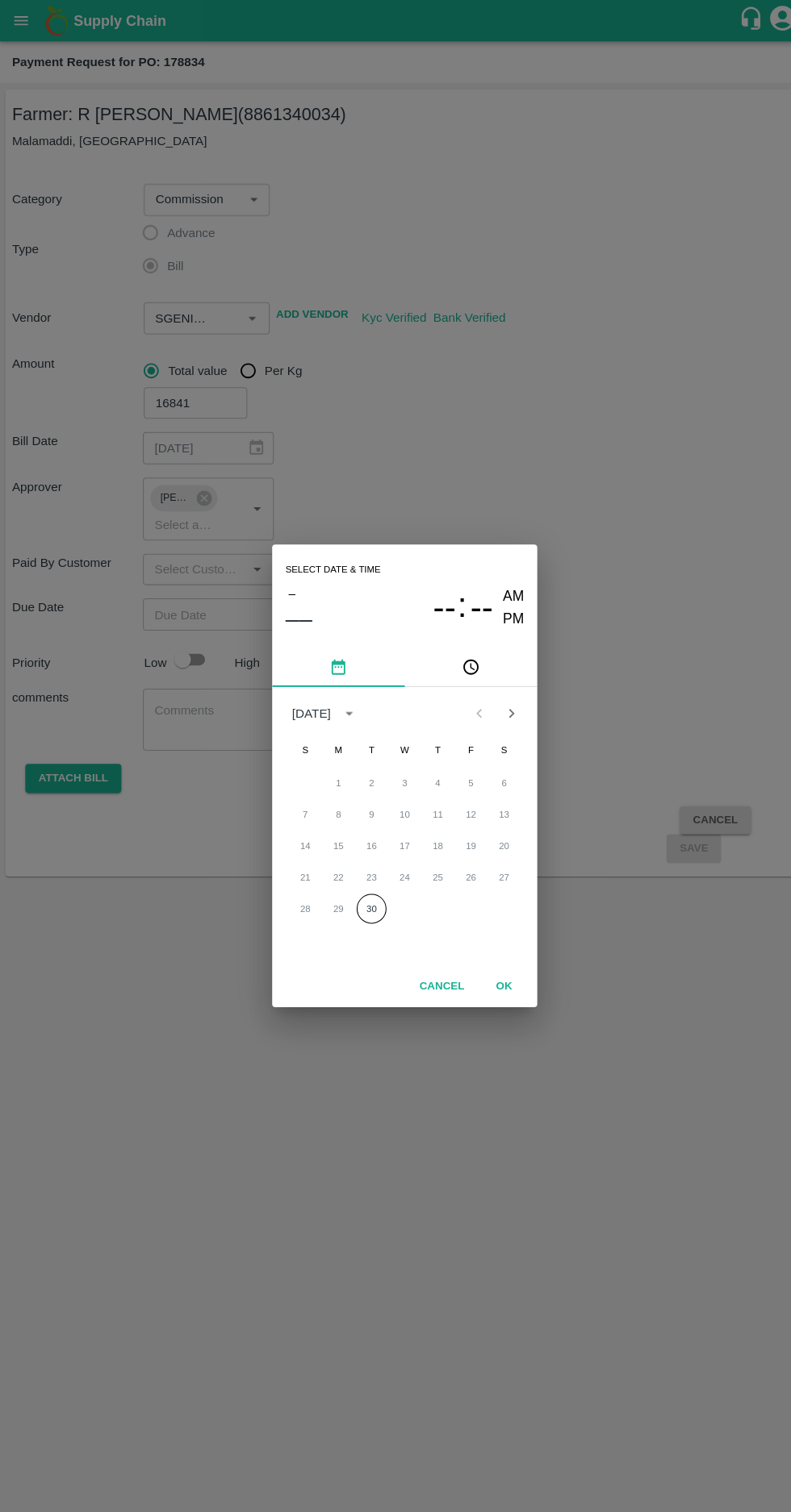
click at [362, 885] on button "30" at bounding box center [363, 886] width 29 height 29
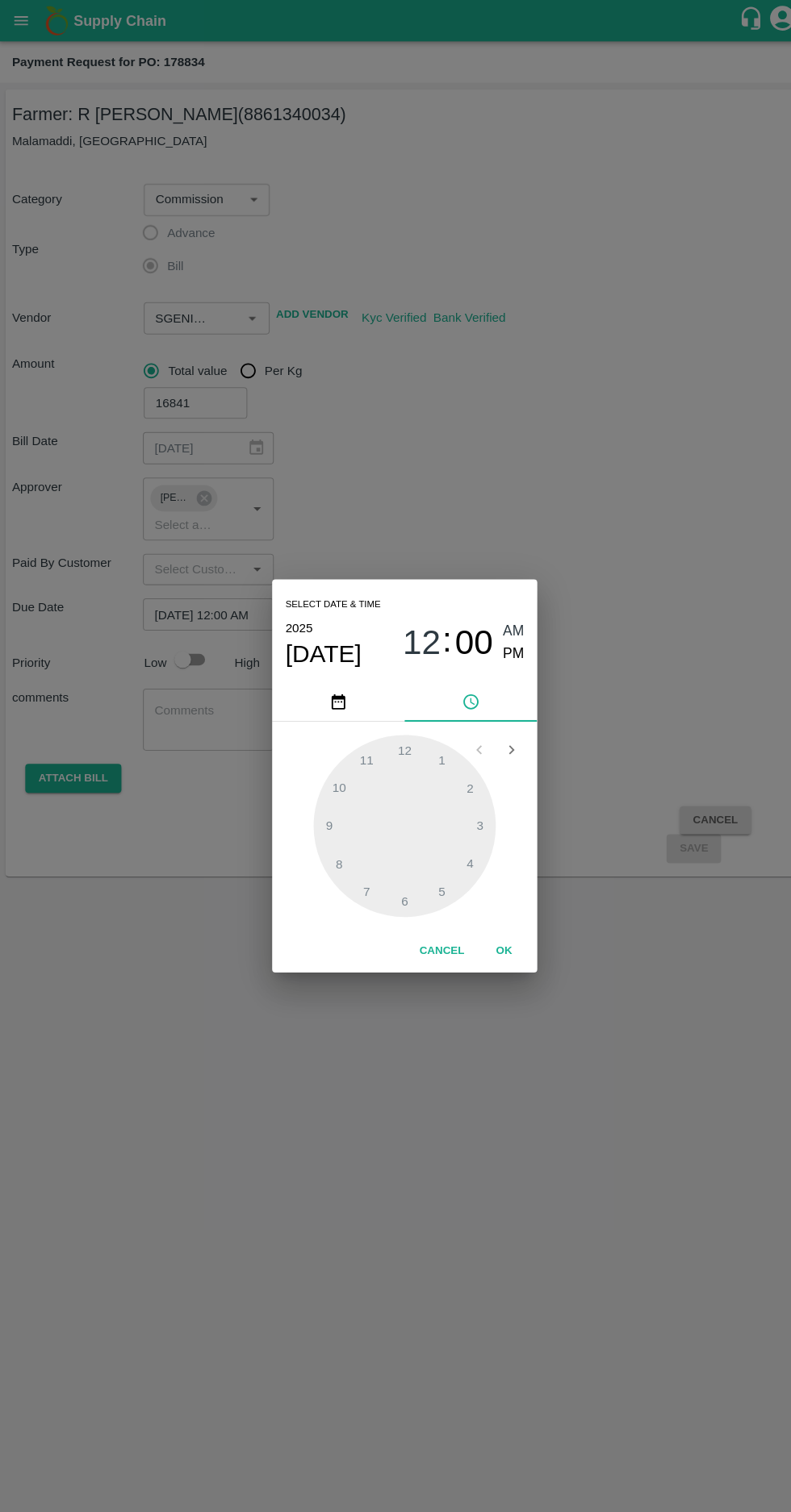
click at [510, 641] on span "PM" at bounding box center [501, 637] width 21 height 22
click at [425, 872] on div at bounding box center [396, 805] width 178 height 177
type input "[DATE] 05:00 PM"
click at [498, 923] on button "OK" at bounding box center [492, 927] width 52 height 28
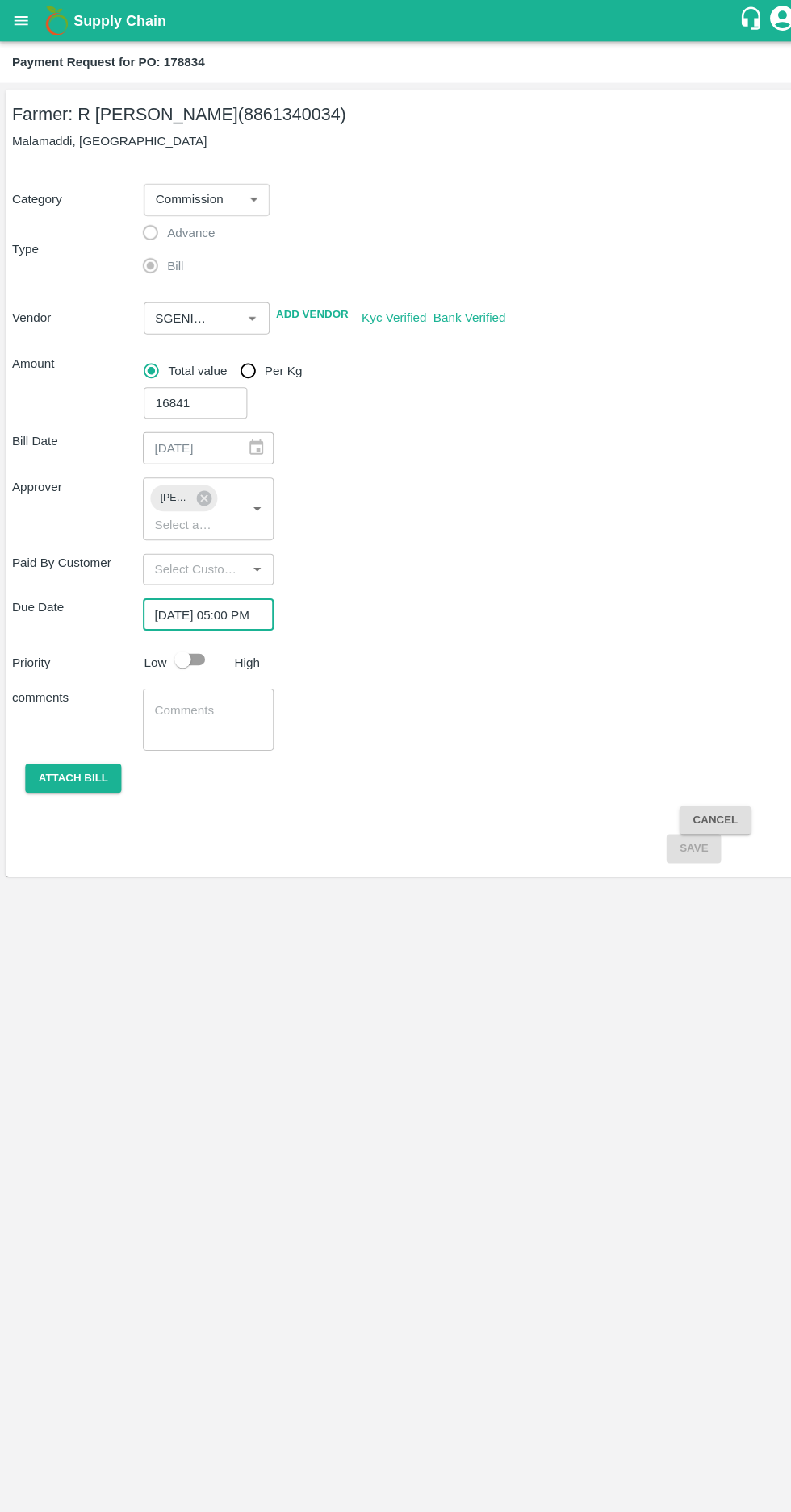
click at [194, 649] on input "checkbox" at bounding box center [178, 643] width 92 height 30
checkbox input "true"
click at [81, 758] on button "Attach bill" at bounding box center [73, 758] width 93 height 28
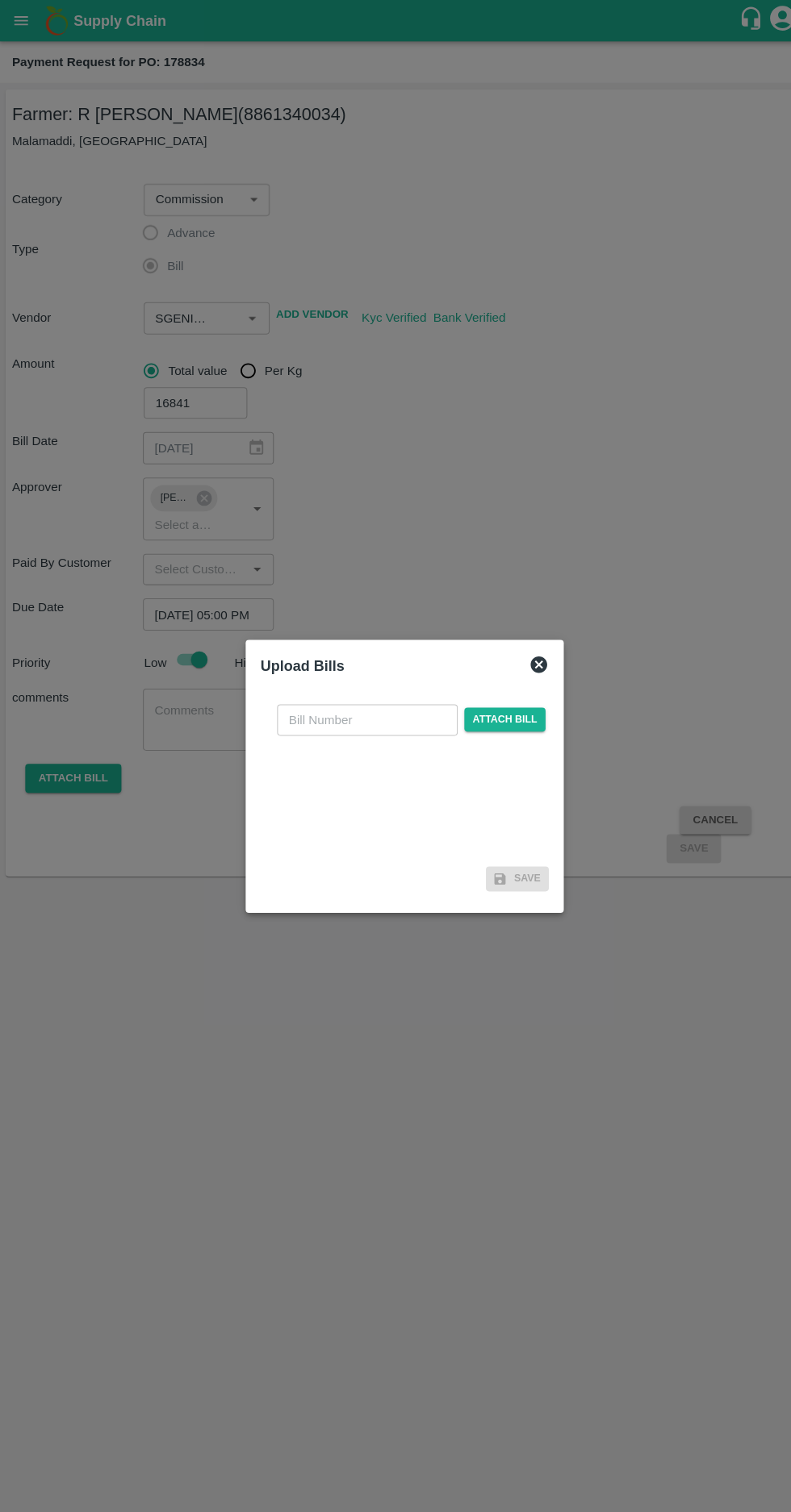
click at [313, 696] on input "text" at bounding box center [359, 702] width 176 height 30
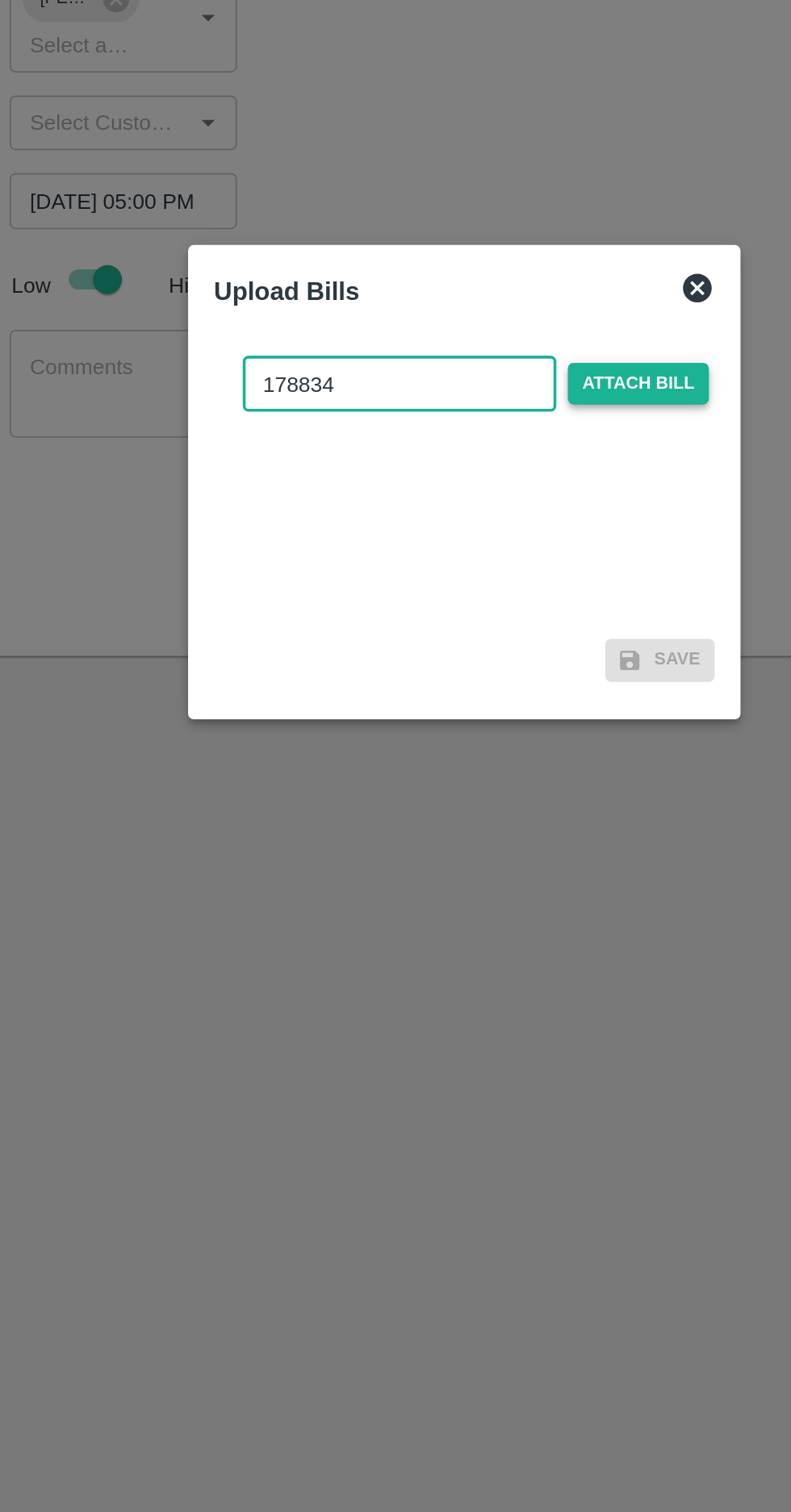
type input "178834"
click at [491, 706] on span "Attach bill" at bounding box center [493, 701] width 79 height 23
click at [0, 0] on input "Attach bill" at bounding box center [0, 0] width 0 height 0
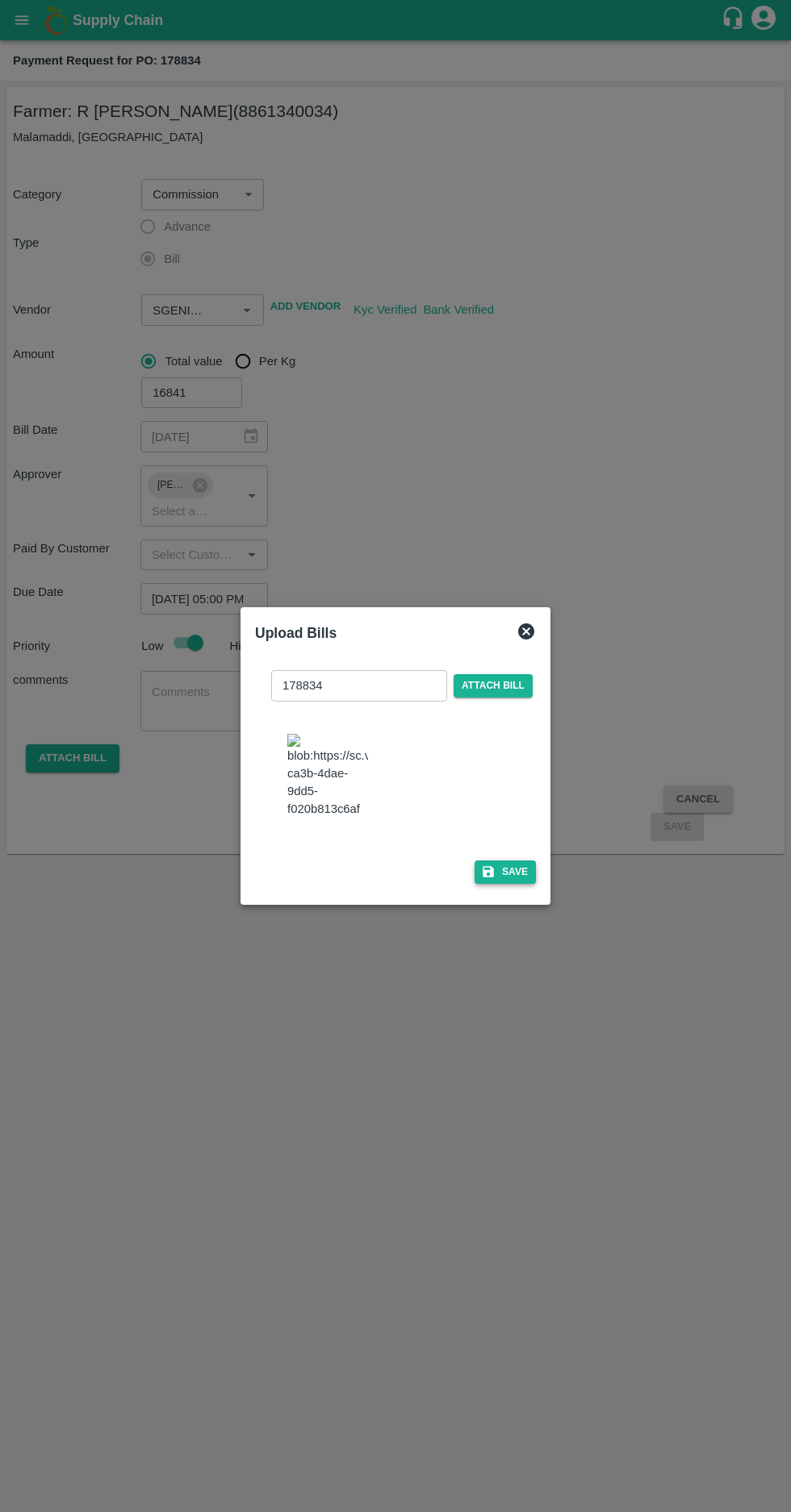
click at [508, 877] on button "Save" at bounding box center [505, 872] width 61 height 23
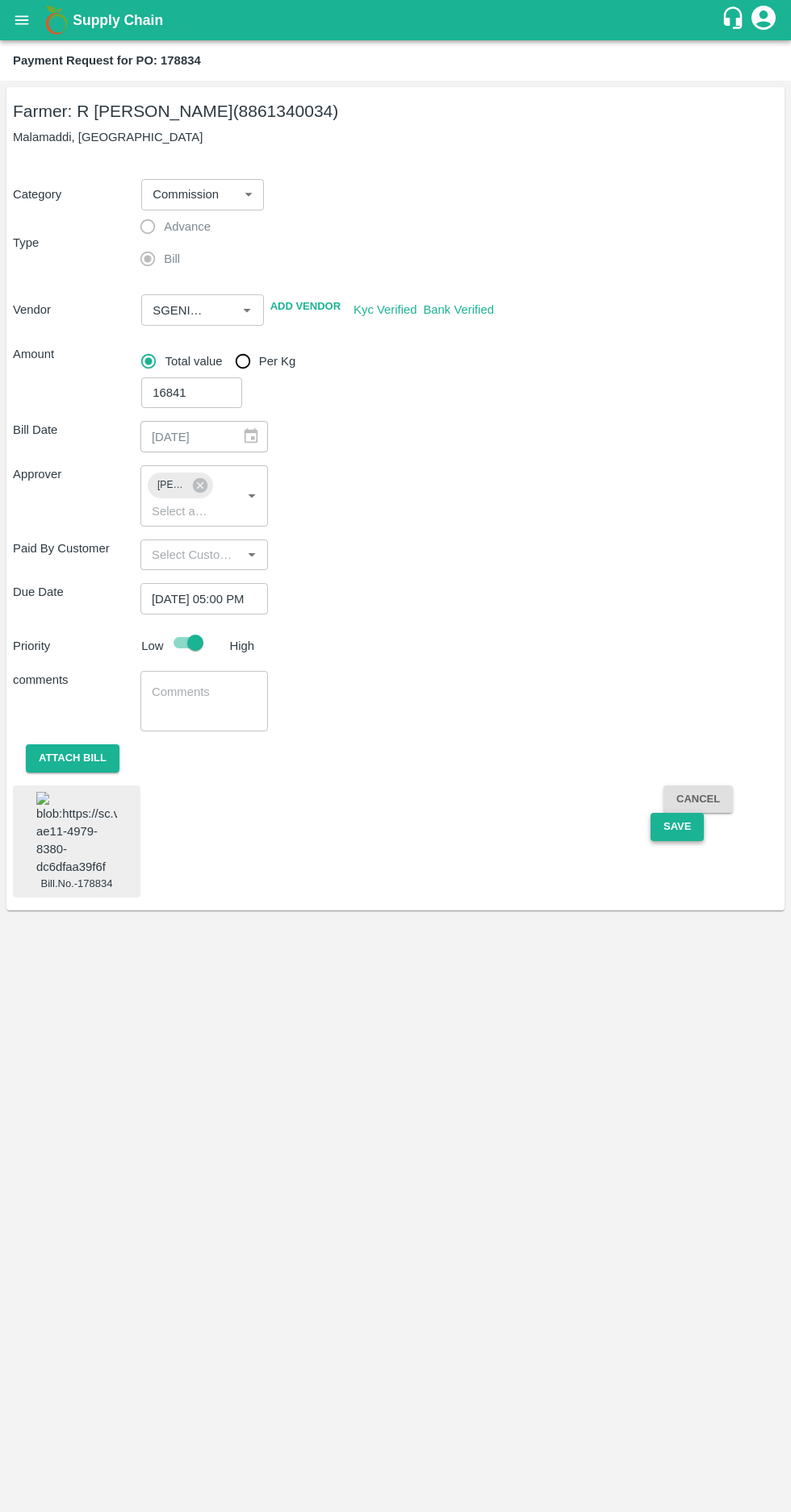
click at [666, 825] on button "Save" at bounding box center [676, 826] width 53 height 28
